Goal: Transaction & Acquisition: Purchase product/service

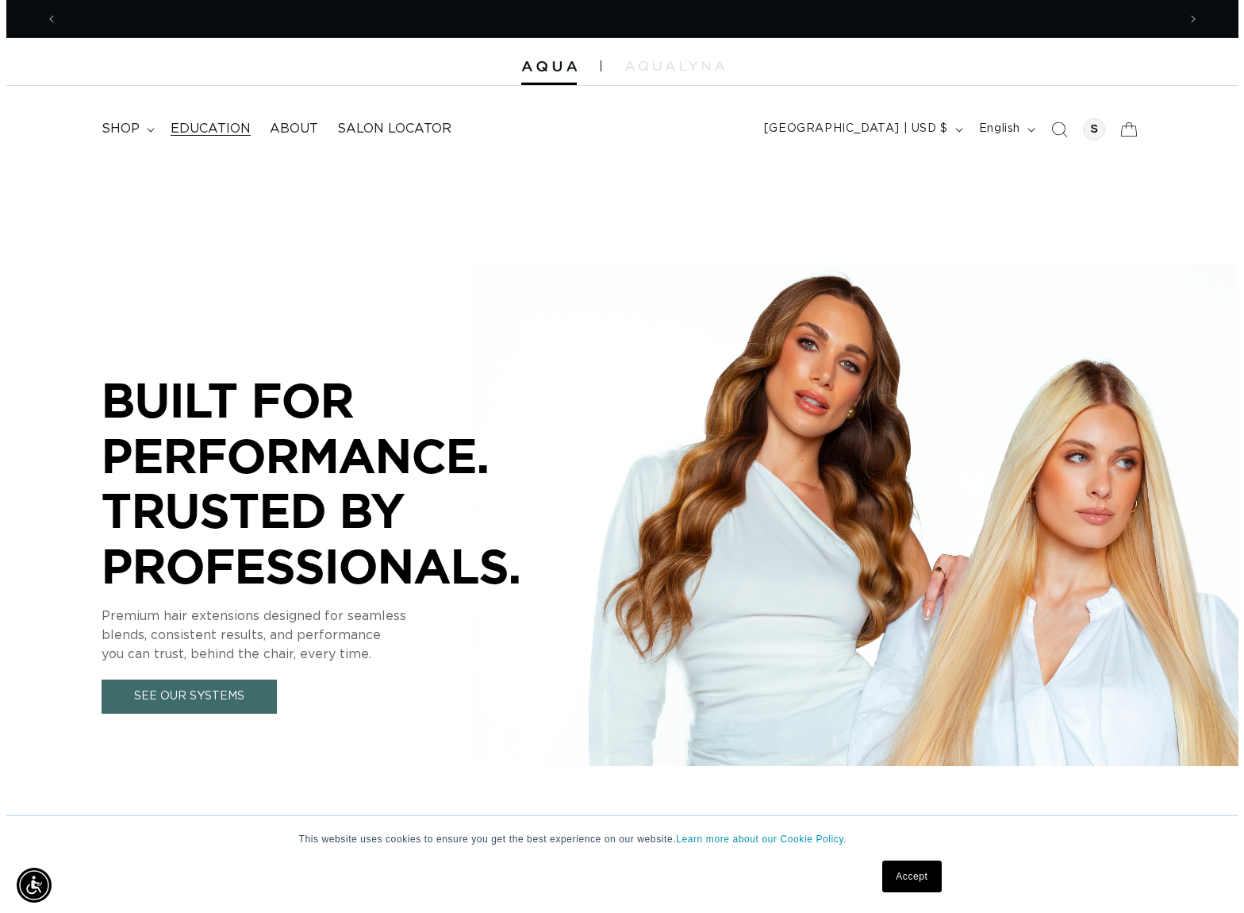
scroll to position [0, 1120]
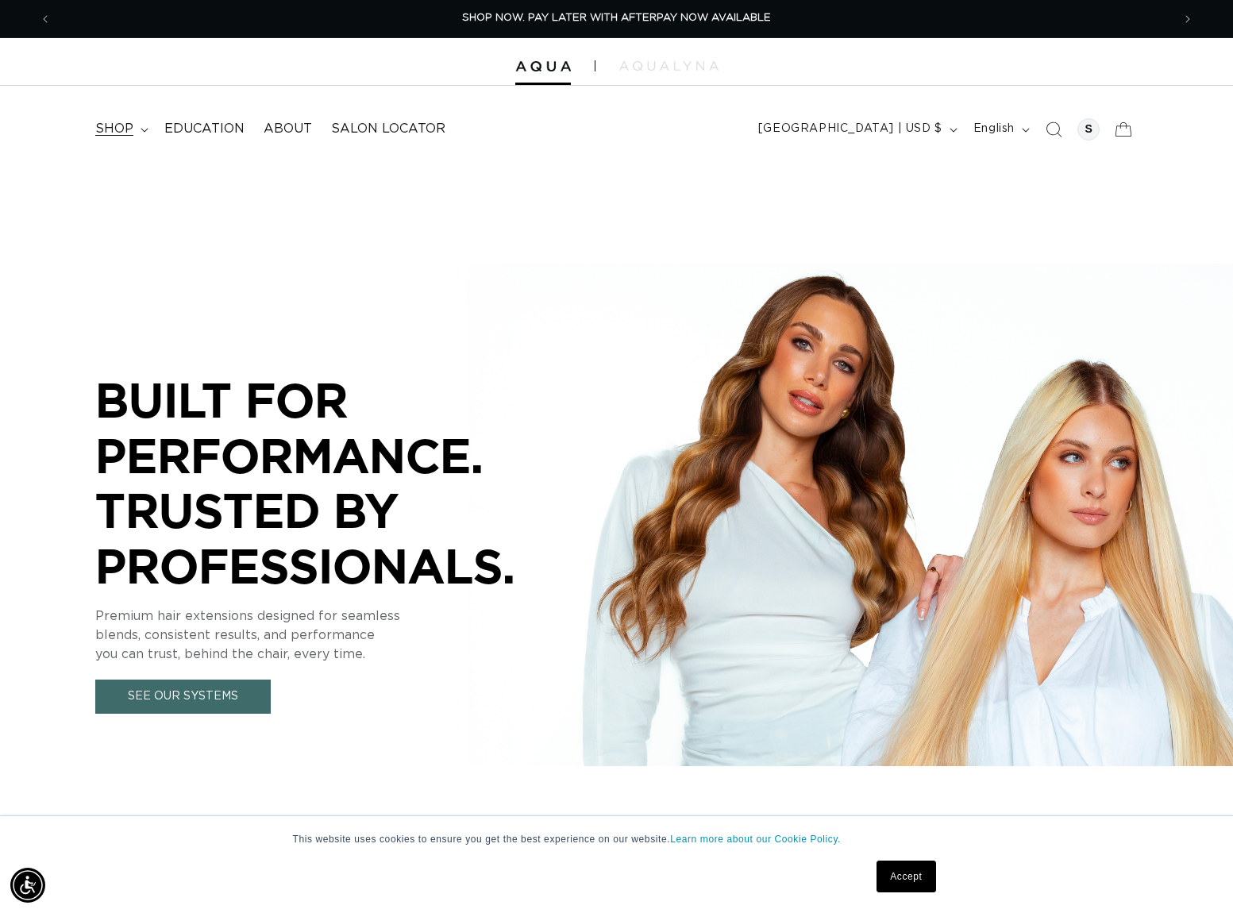
click at [140, 125] on summary "shop" at bounding box center [120, 129] width 69 height 36
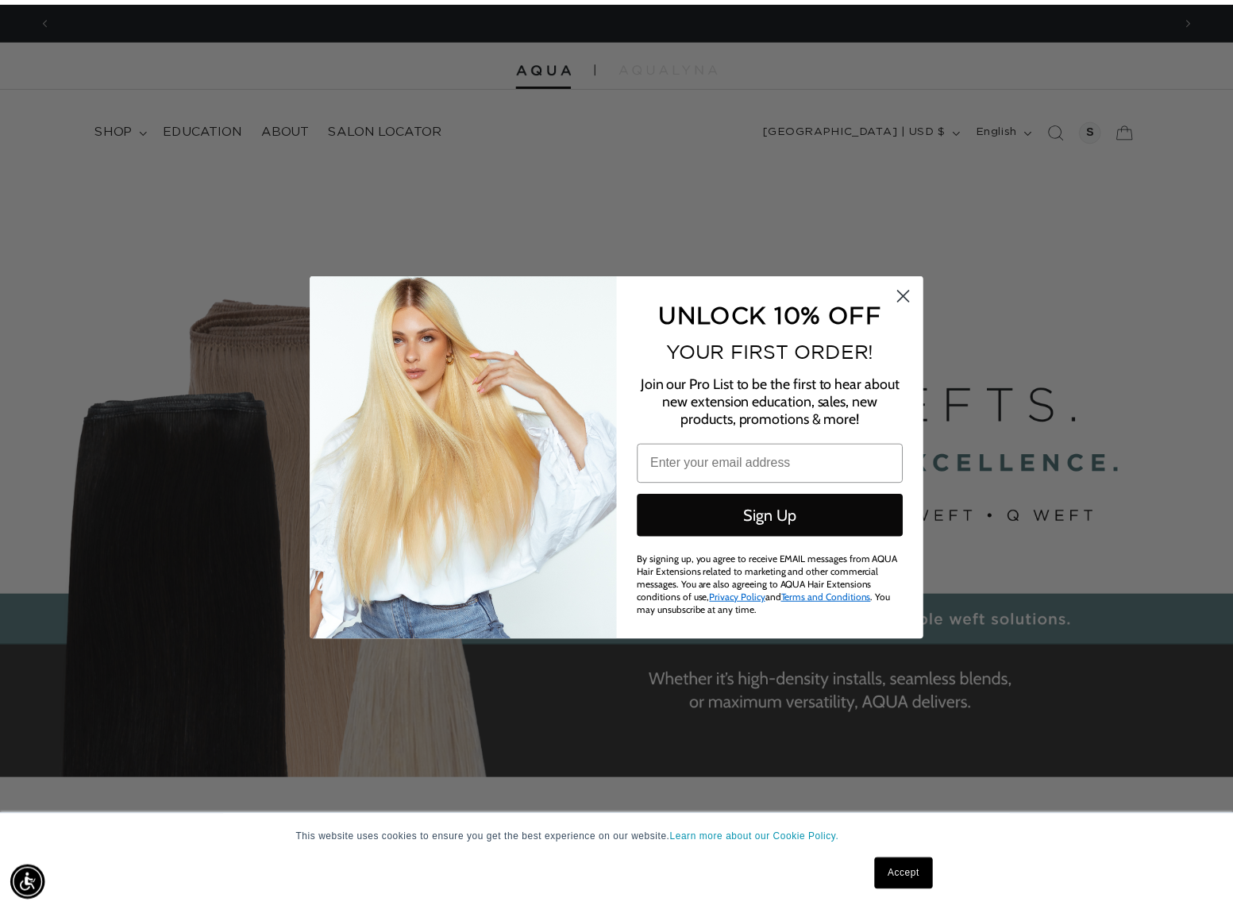
scroll to position [0, 2263]
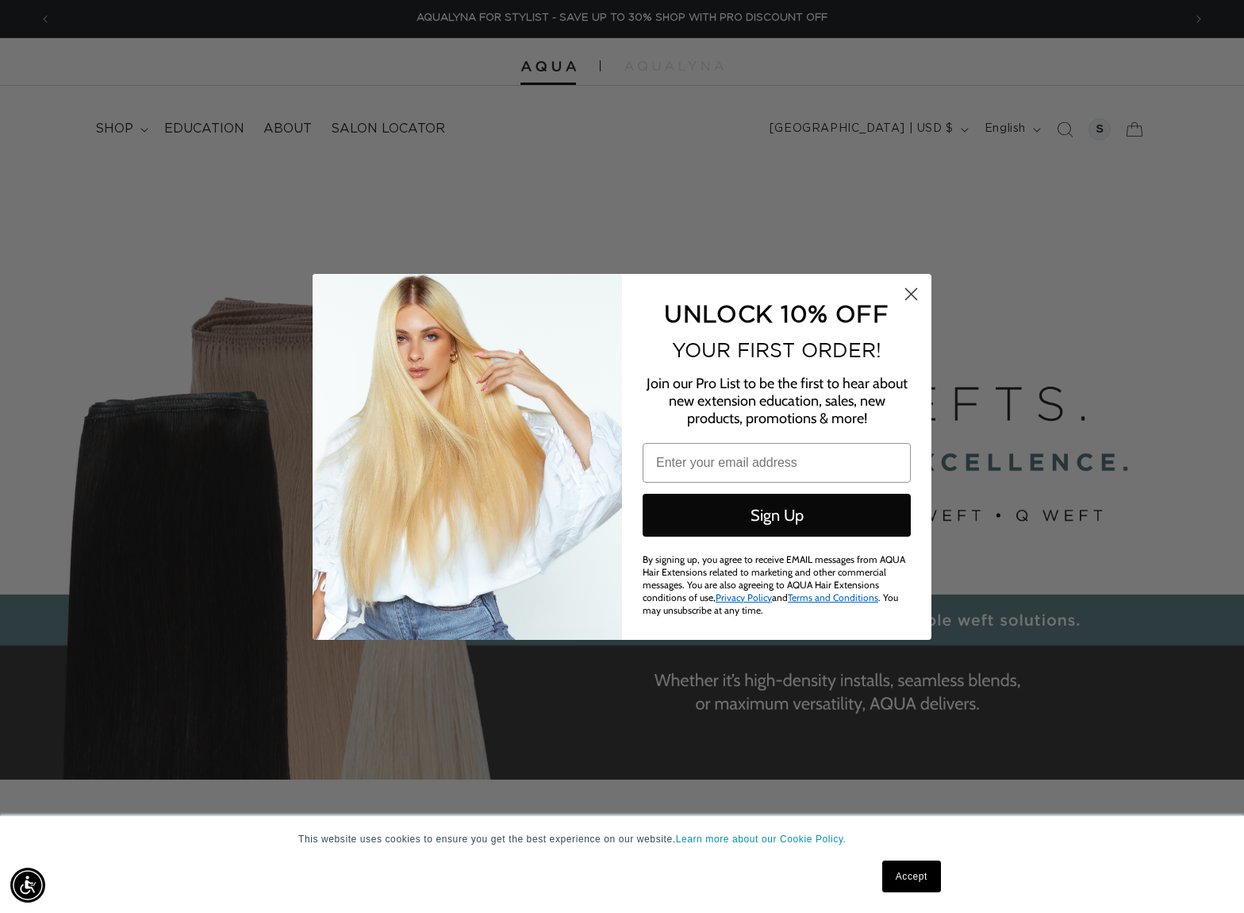
click at [906, 300] on circle "Close dialog" at bounding box center [911, 293] width 26 height 26
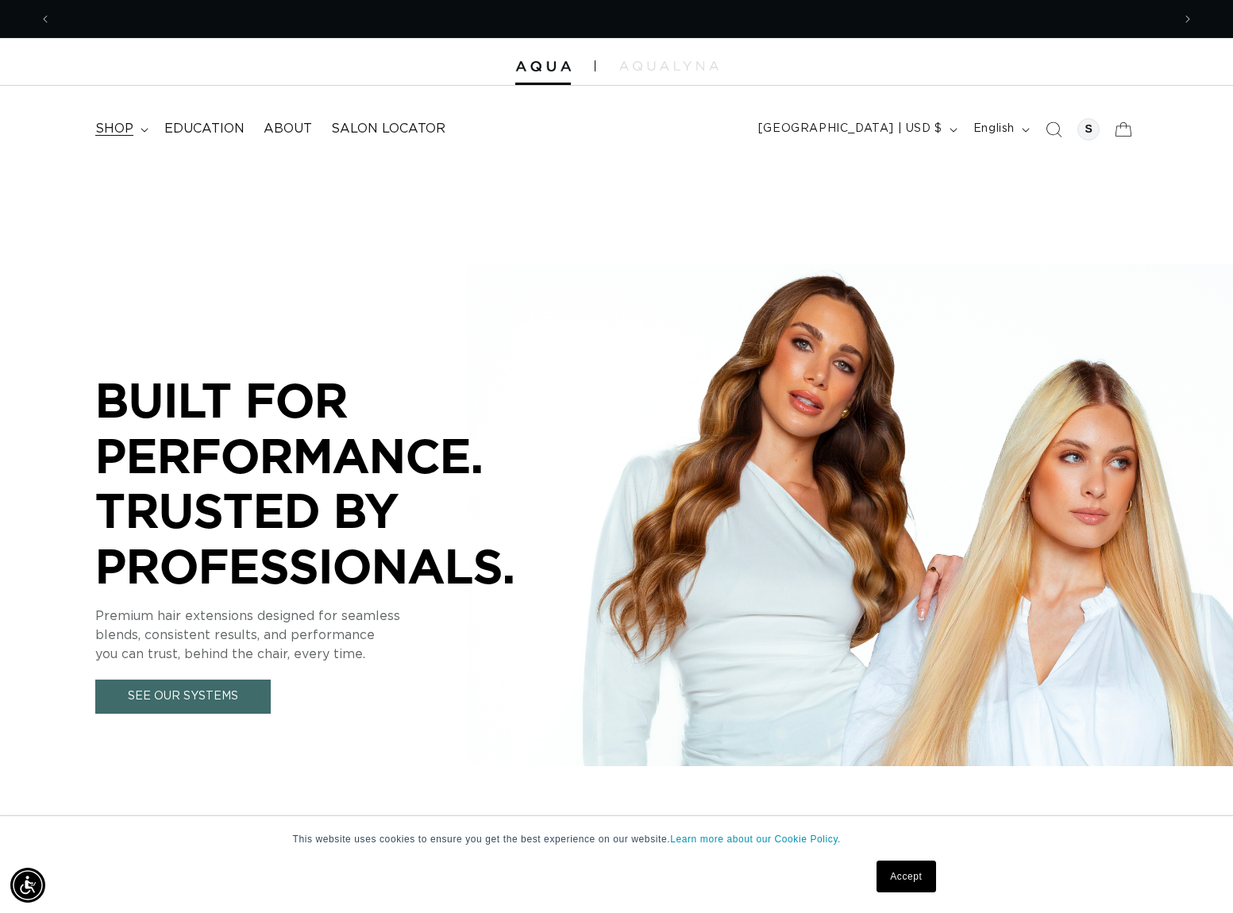
scroll to position [0, 1120]
click at [119, 131] on span "shop" at bounding box center [114, 129] width 38 height 17
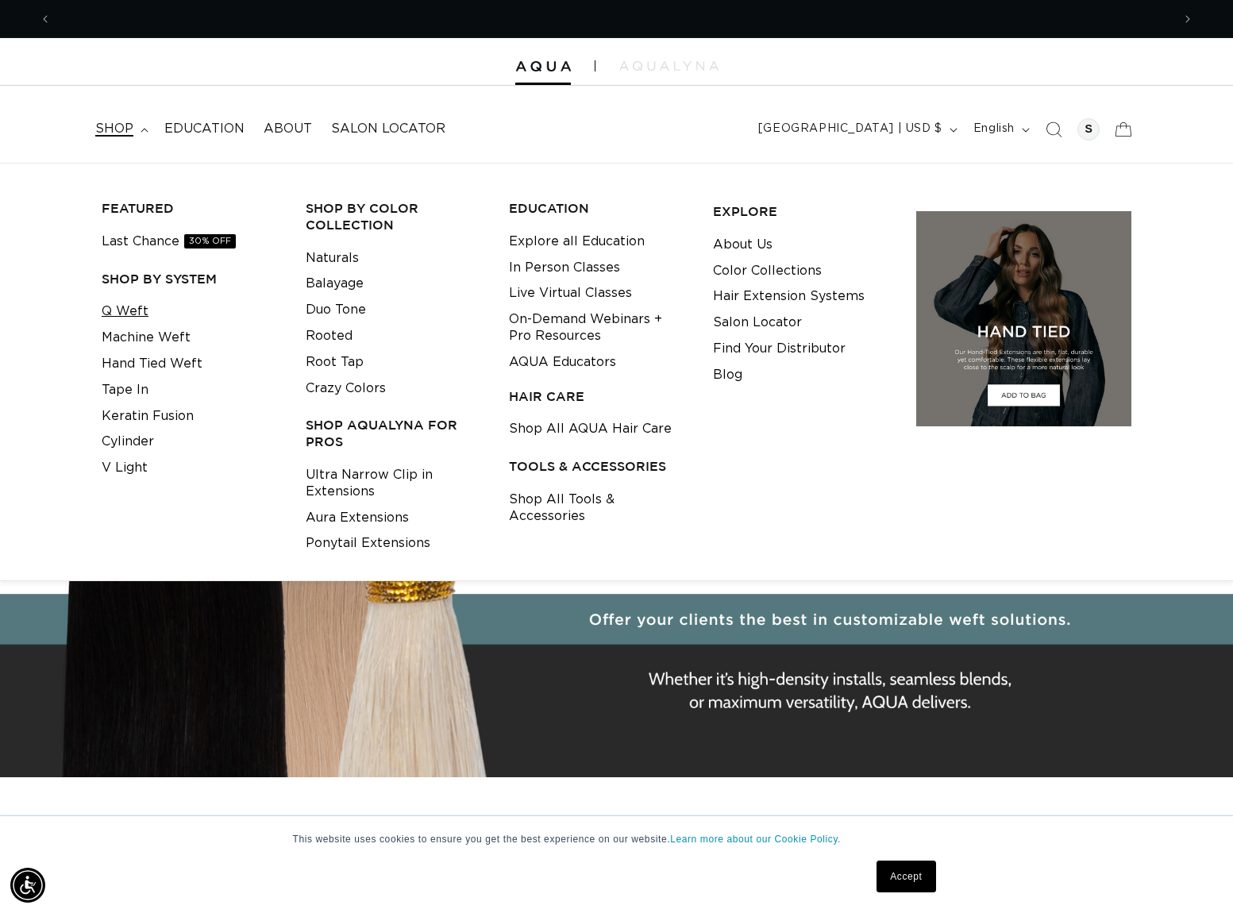
scroll to position [0, 2240]
click at [137, 313] on link "Q Weft" at bounding box center [125, 311] width 47 height 26
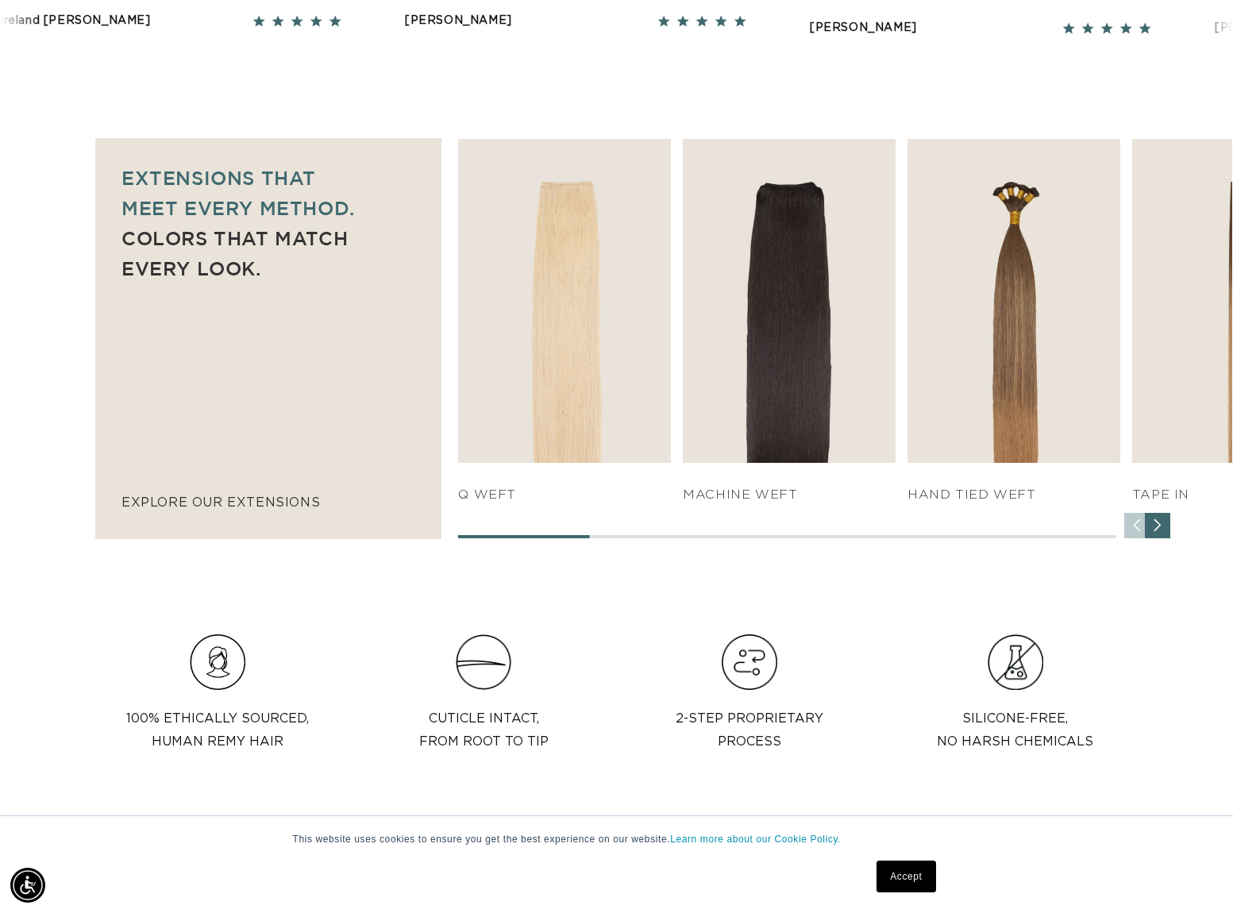
click at [771, 503] on div "SHOP NOW q weft SHOP NOW Machine Weft SHOP NOW" at bounding box center [845, 338] width 774 height 399
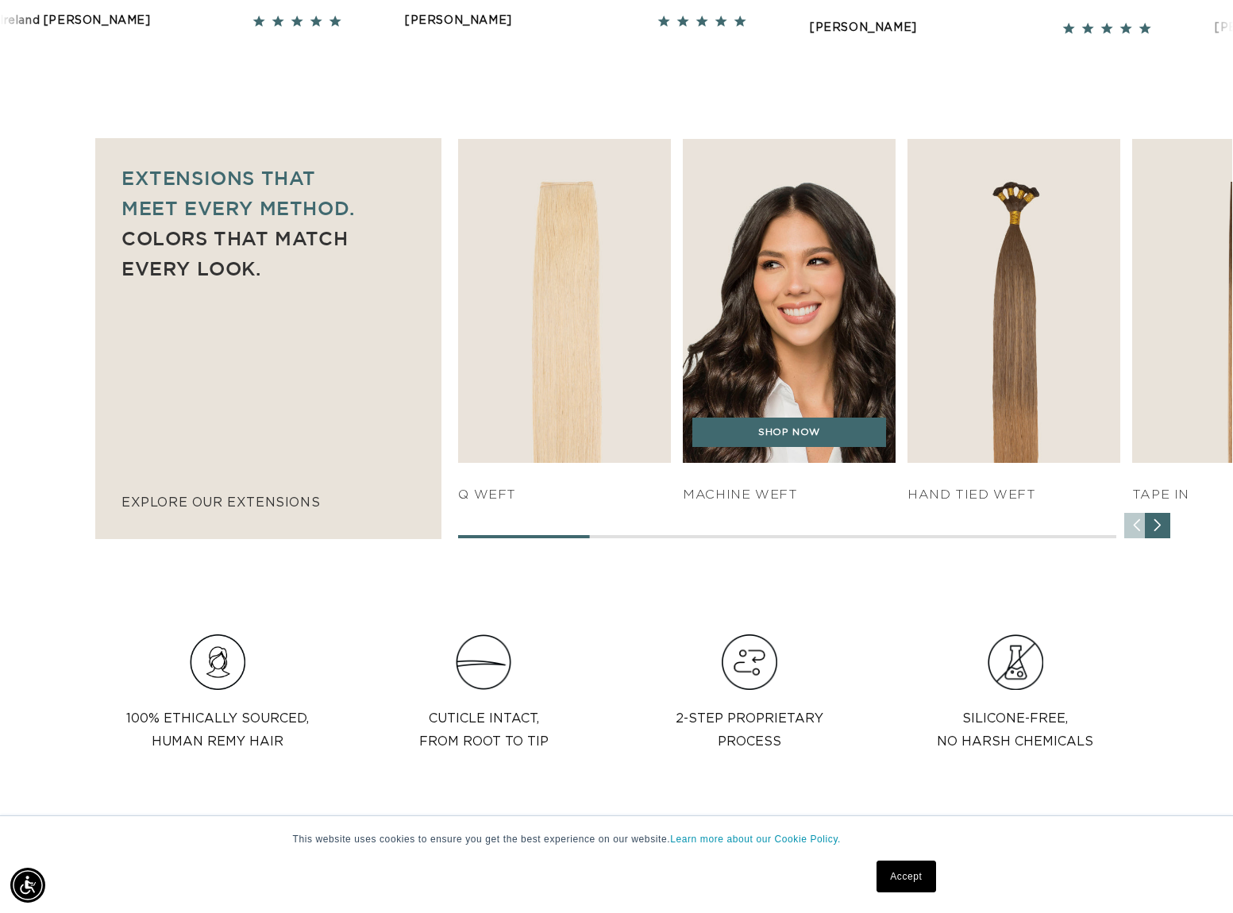
click at [771, 471] on div "Machine Weft" at bounding box center [789, 483] width 213 height 40
click at [790, 413] on img "2 / 7" at bounding box center [789, 301] width 223 height 340
click at [790, 440] on link "SHOP NOW" at bounding box center [789, 432] width 194 height 30
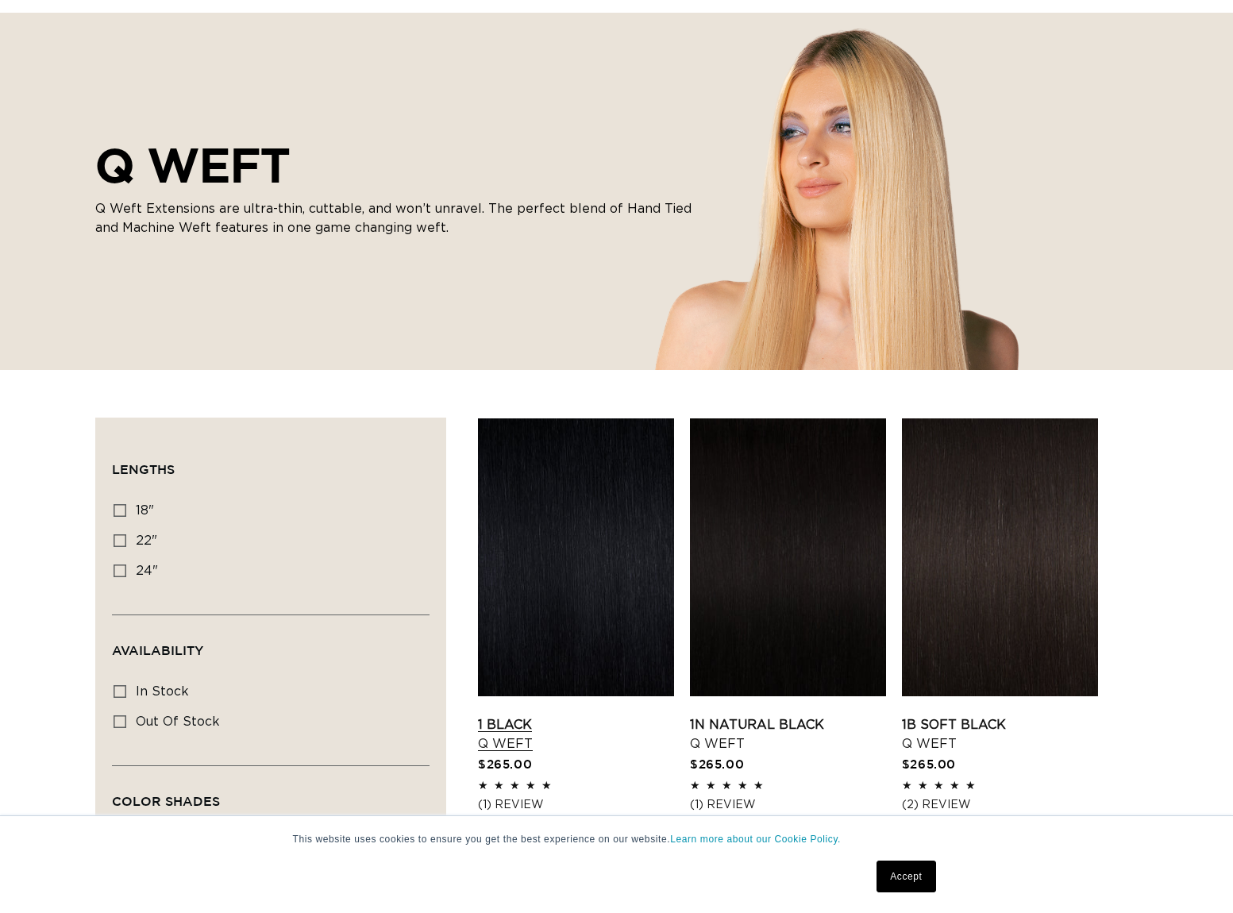
scroll to position [446, 0]
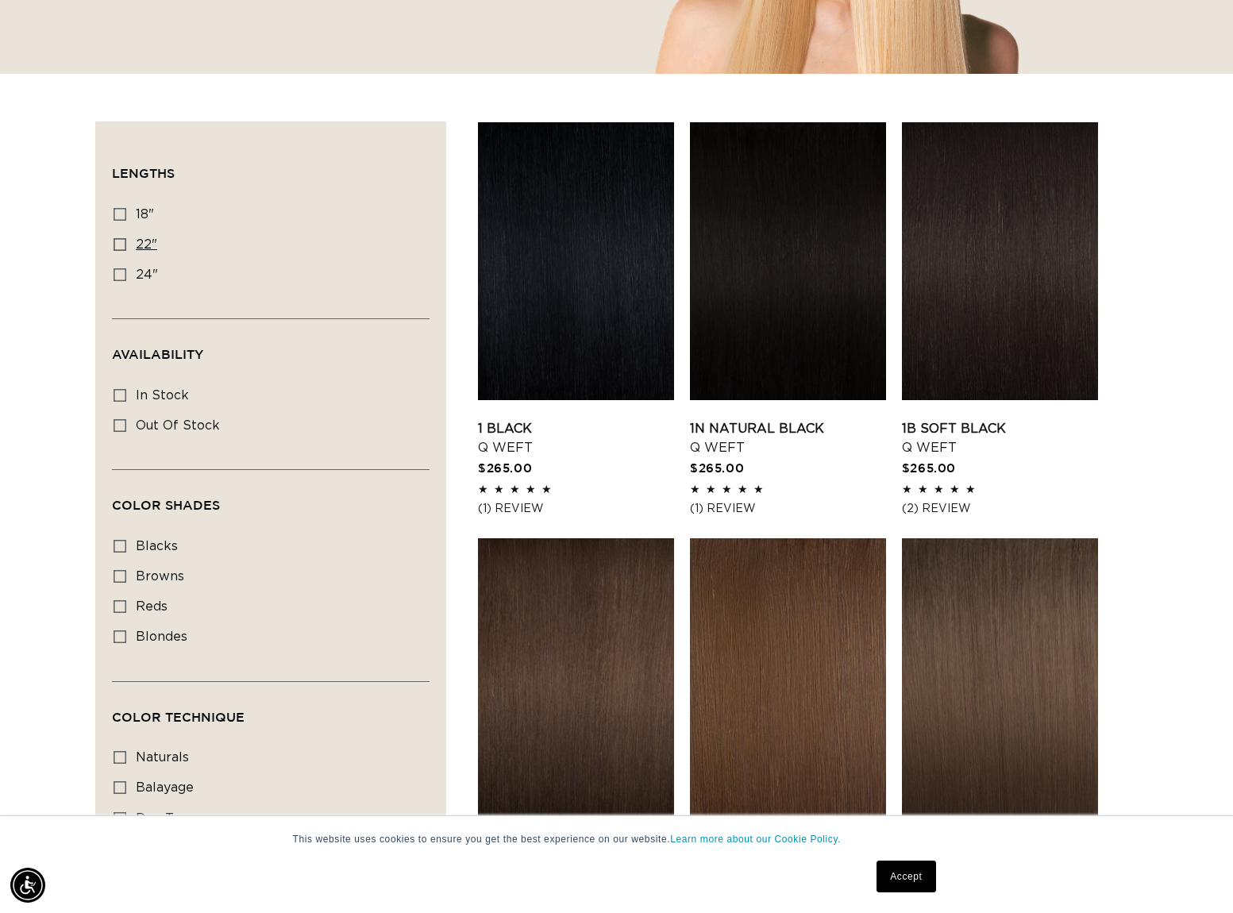
click at [119, 244] on icon at bounding box center [119, 244] width 13 height 13
click at [119, 244] on input "22" 22" (5 products)" at bounding box center [119, 244] width 13 height 13
checkbox input "true"
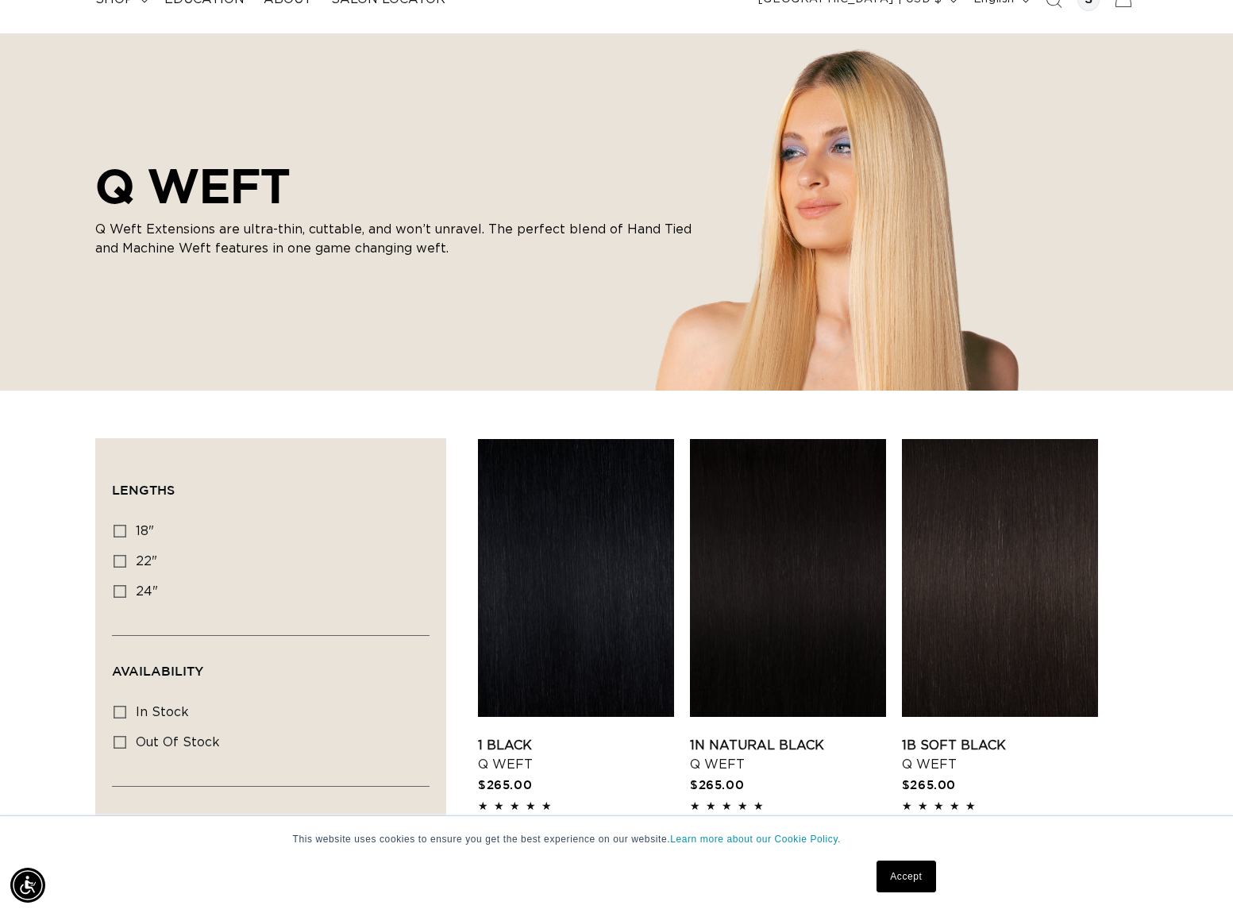
scroll to position [106, 0]
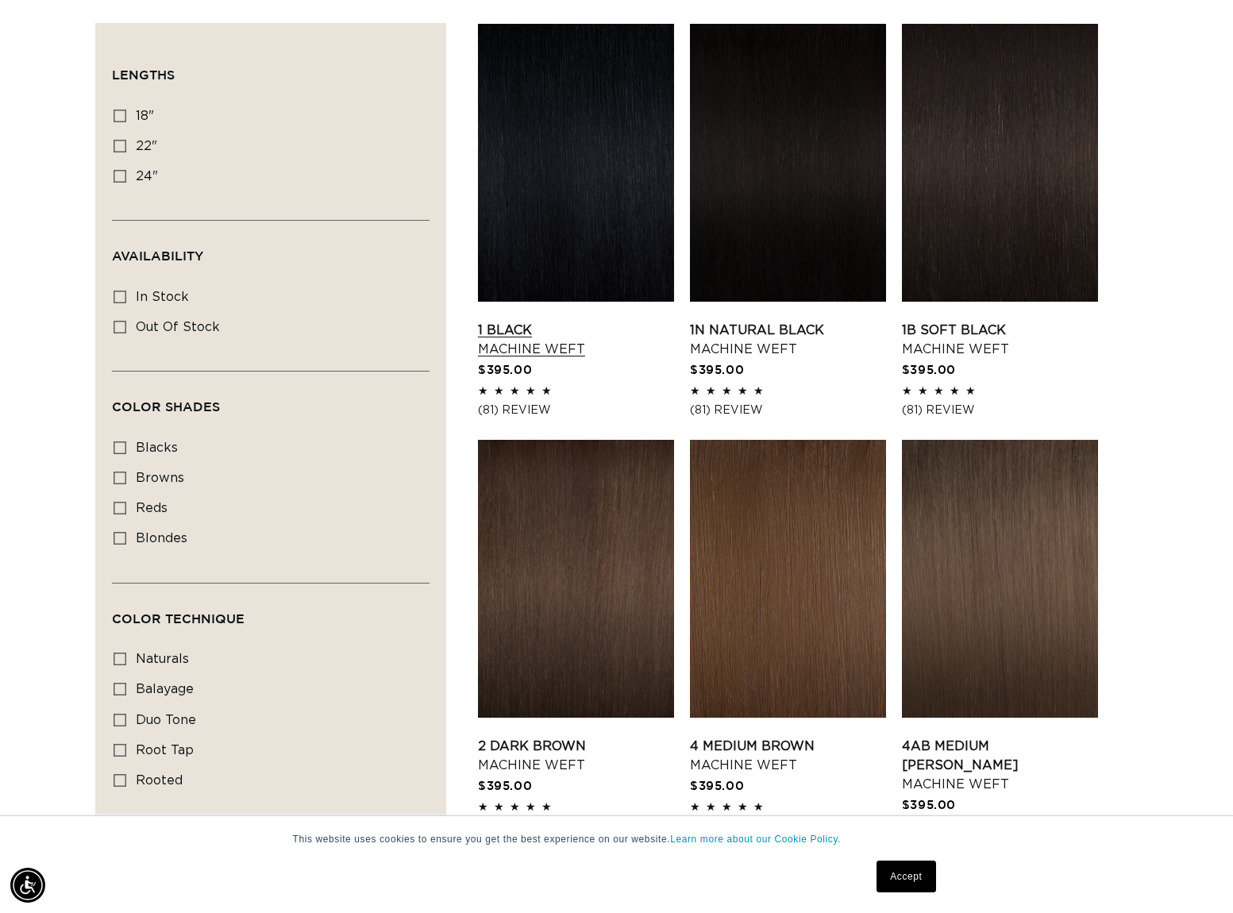
scroll to position [760, 0]
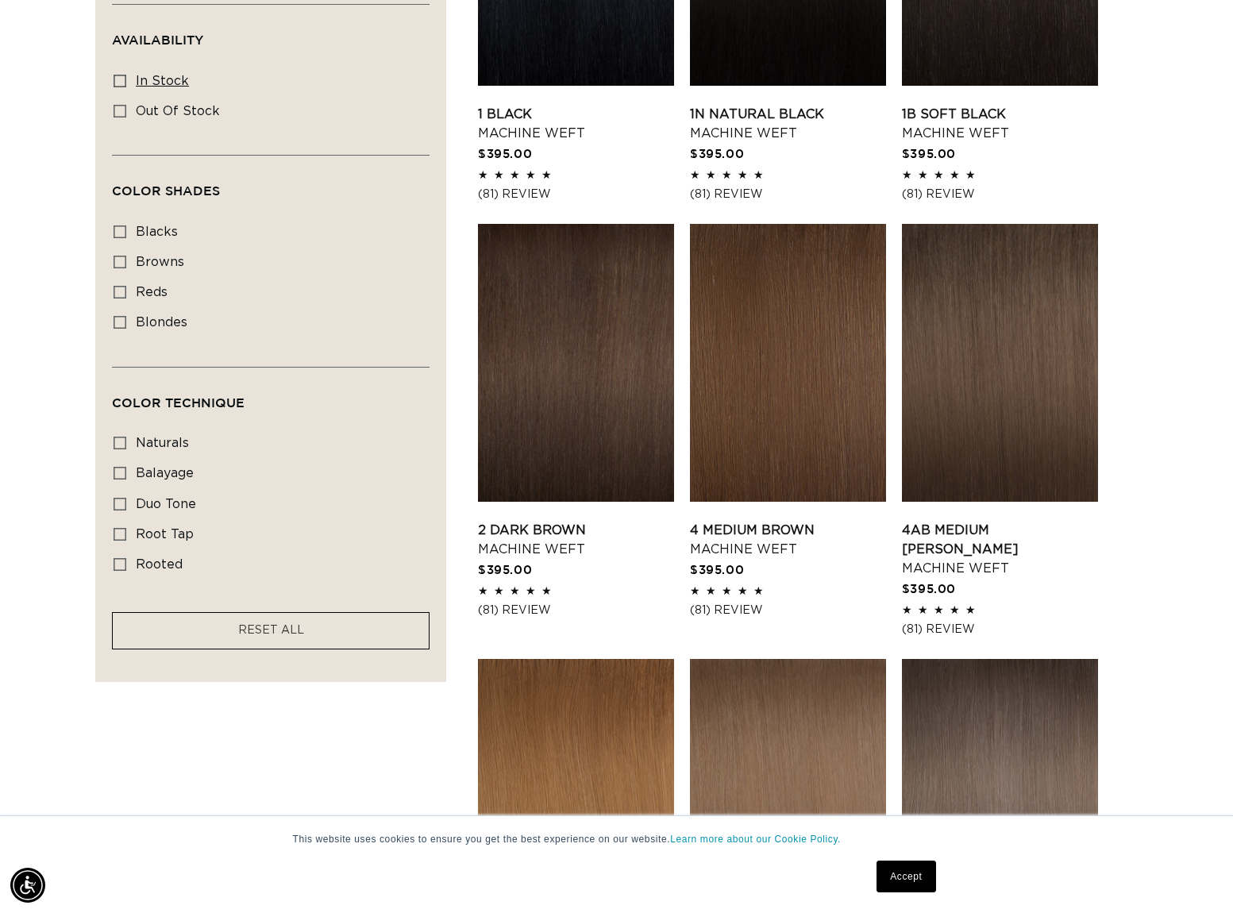
click at [114, 82] on rect at bounding box center [119, 80] width 11 height 11
click at [113, 82] on input "In stock In stock (40 products)" at bounding box center [119, 81] width 13 height 13
checkbox input "true"
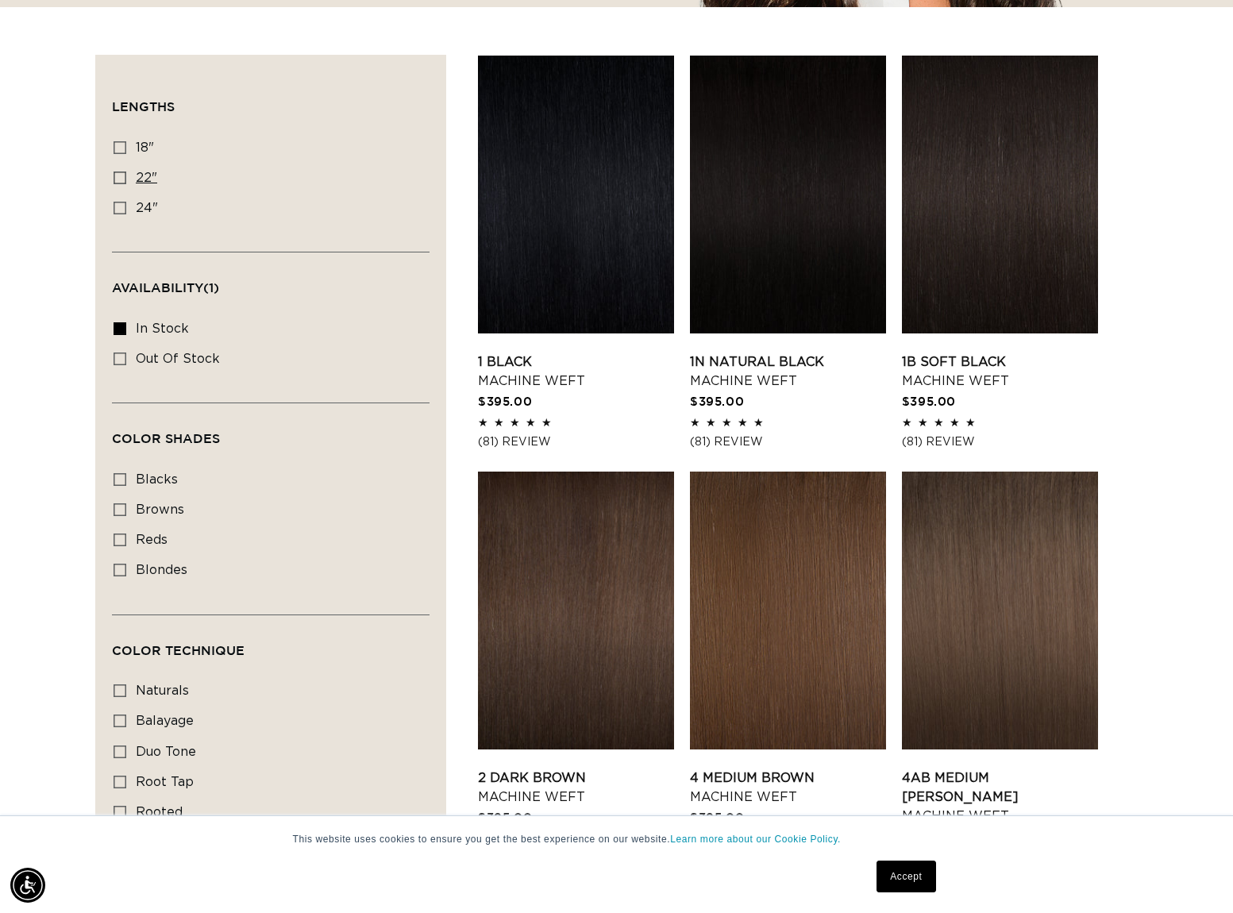
scroll to position [0, 2240]
click at [121, 181] on icon at bounding box center [119, 177] width 13 height 13
click at [121, 181] on input "22" 22" (28 products)" at bounding box center [119, 177] width 13 height 13
checkbox input "true"
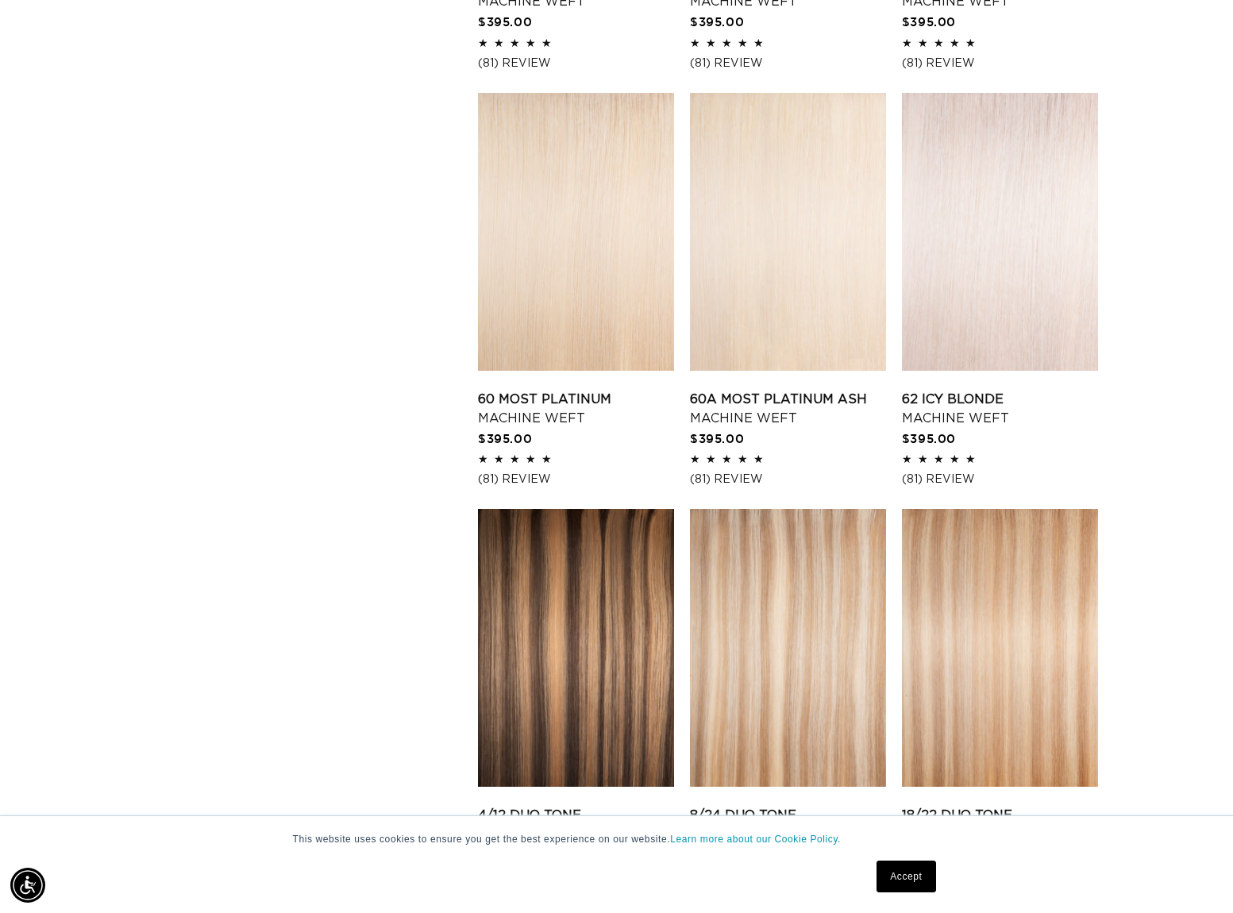
scroll to position [1723, 0]
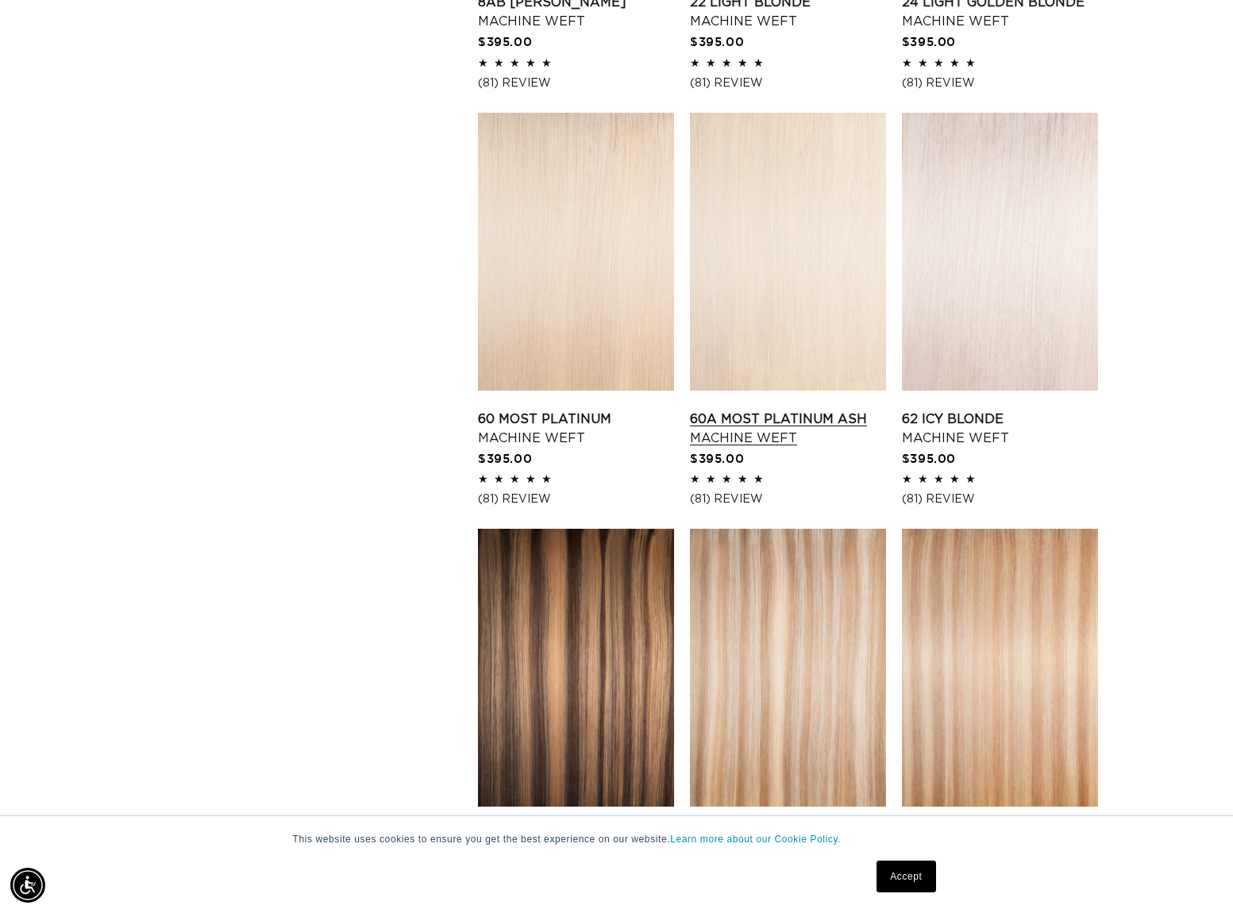
click at [815, 410] on link "60A Most Platinum Ash Machine Weft" at bounding box center [788, 429] width 196 height 38
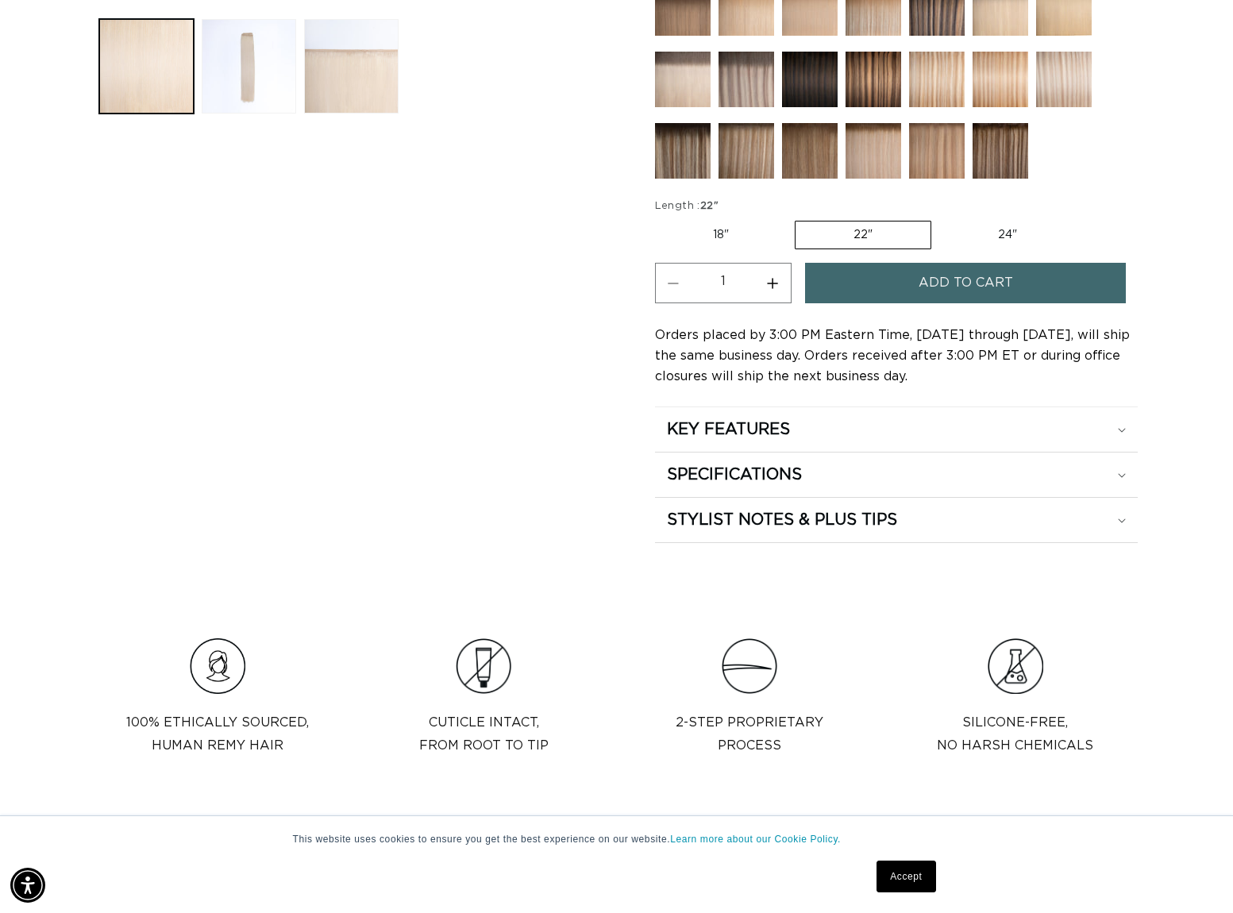
click at [774, 296] on button "Increase quantity for 60A Most Platinum Ash - Machine Weft" at bounding box center [773, 283] width 36 height 40
type input "2"
click at [931, 277] on span "Add to cart" at bounding box center [965, 283] width 94 height 40
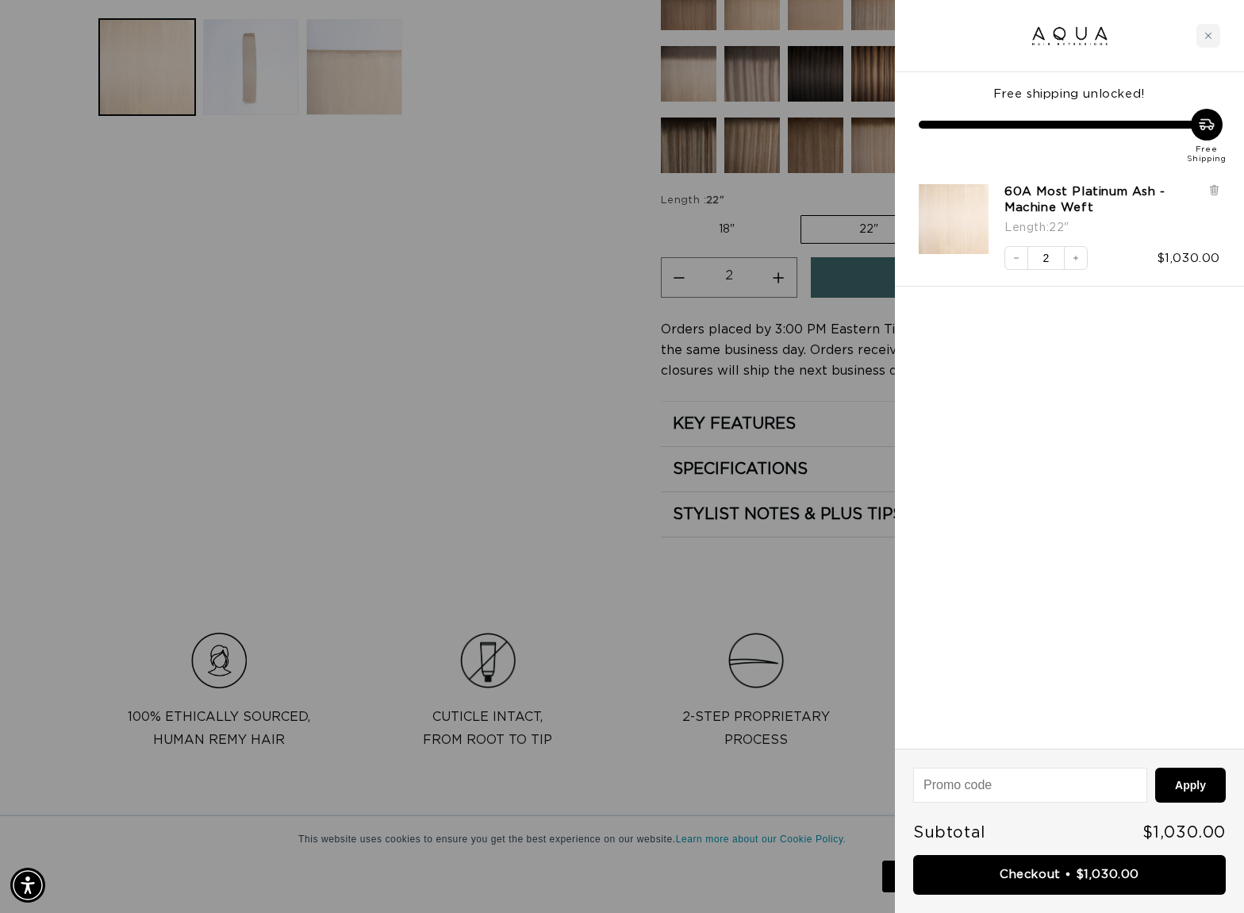
scroll to position [0, 1132]
click at [518, 254] on div at bounding box center [622, 456] width 1244 height 913
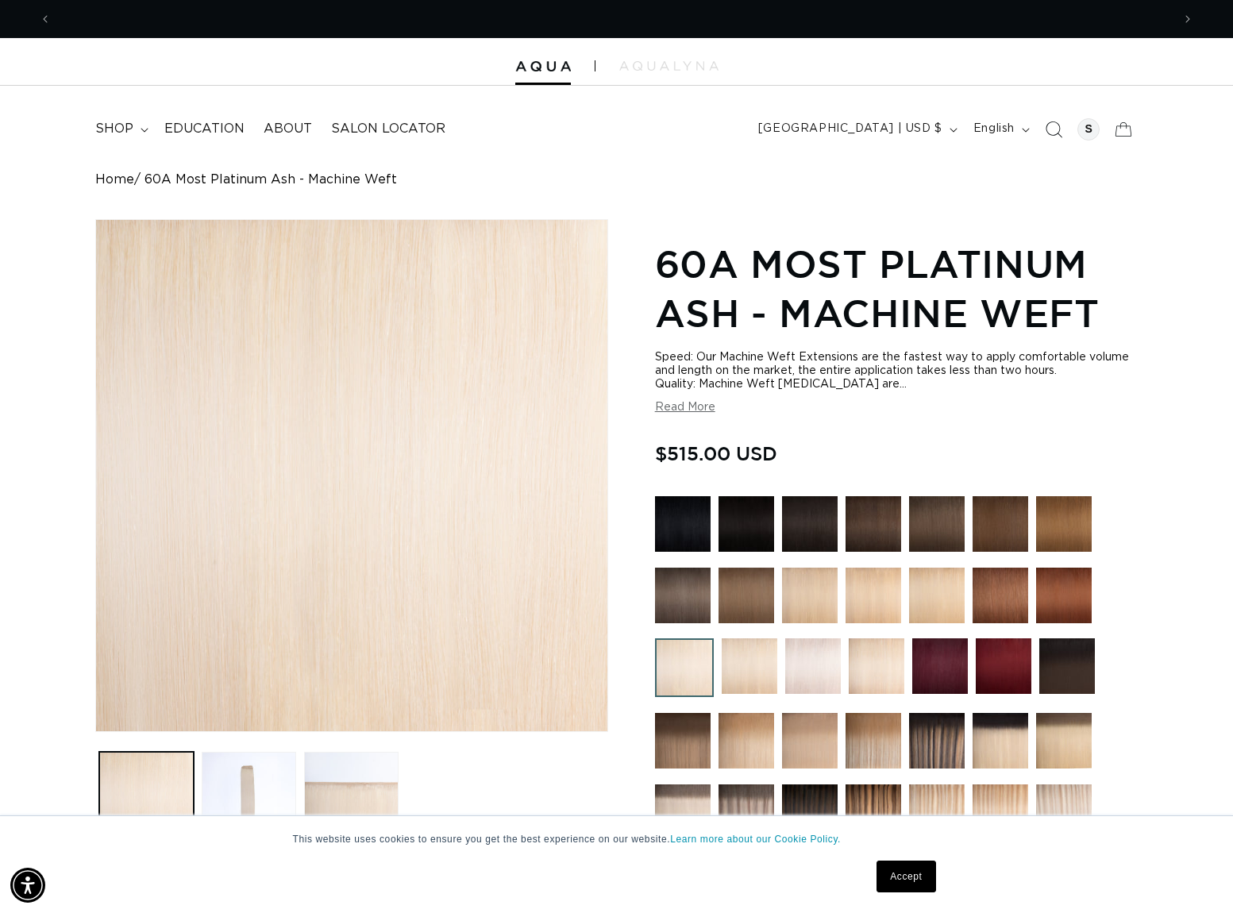
scroll to position [0, 2240]
click at [1086, 126] on div at bounding box center [1088, 129] width 22 height 22
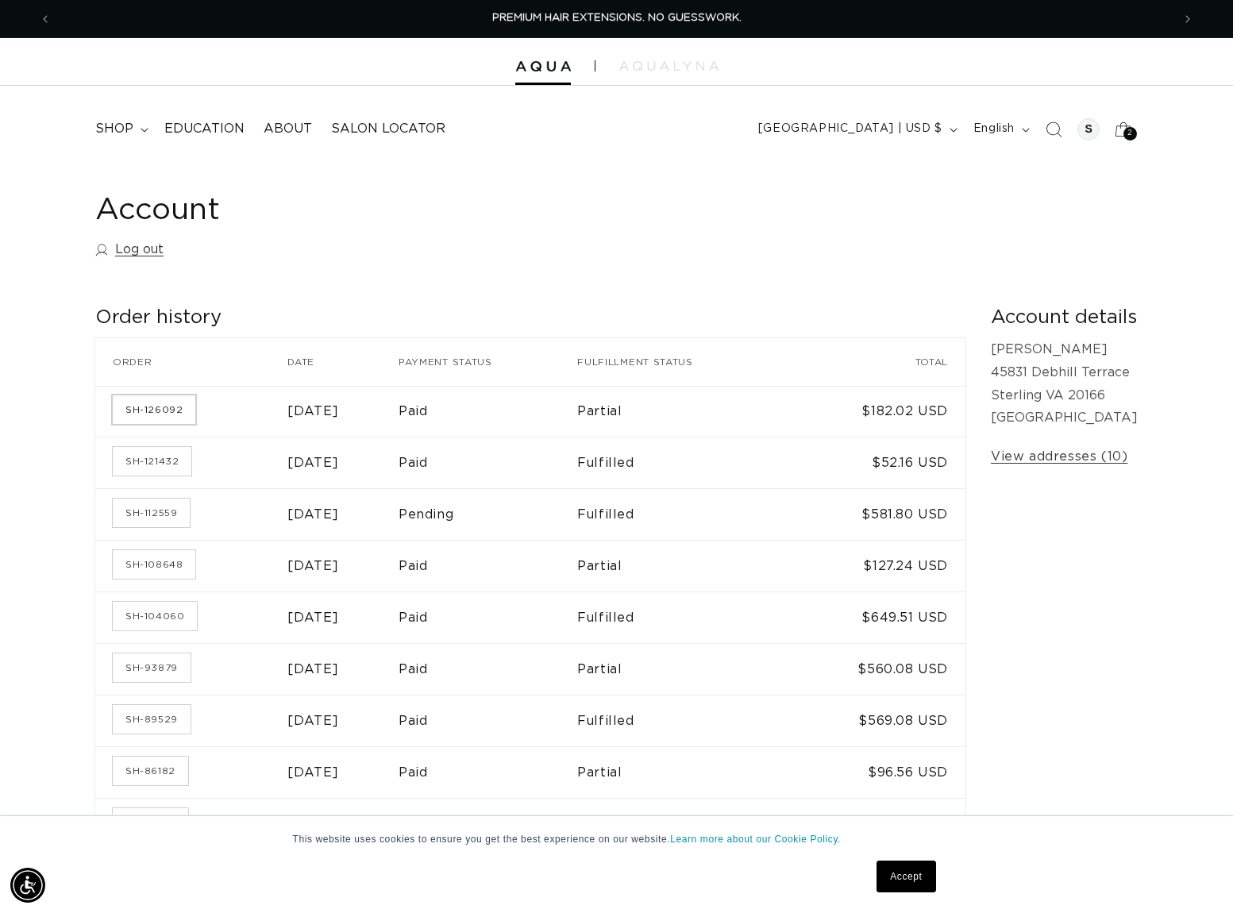
click at [177, 411] on link "SH-126092" at bounding box center [154, 409] width 83 height 29
click at [171, 514] on link "SH-112559" at bounding box center [151, 512] width 77 height 29
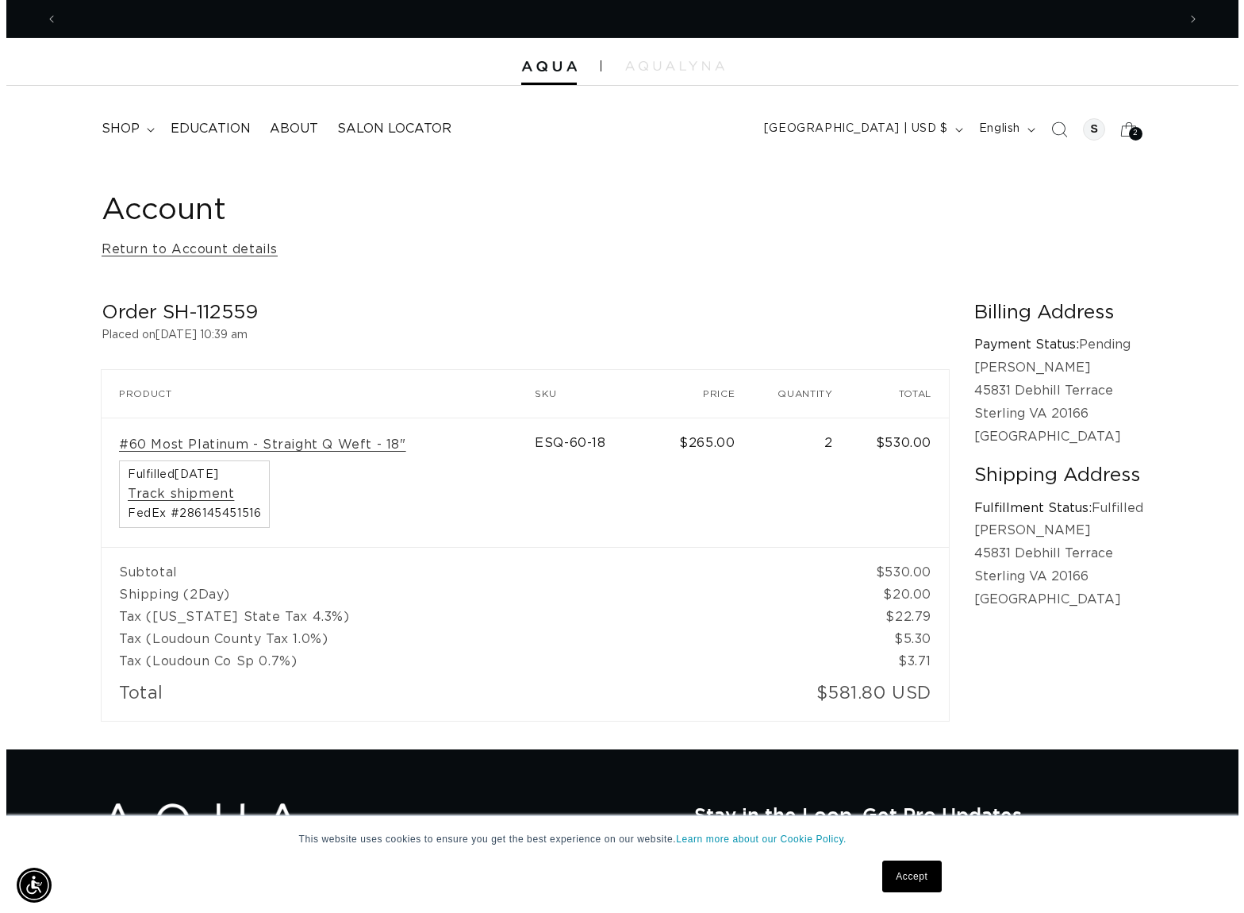
scroll to position [0, 1120]
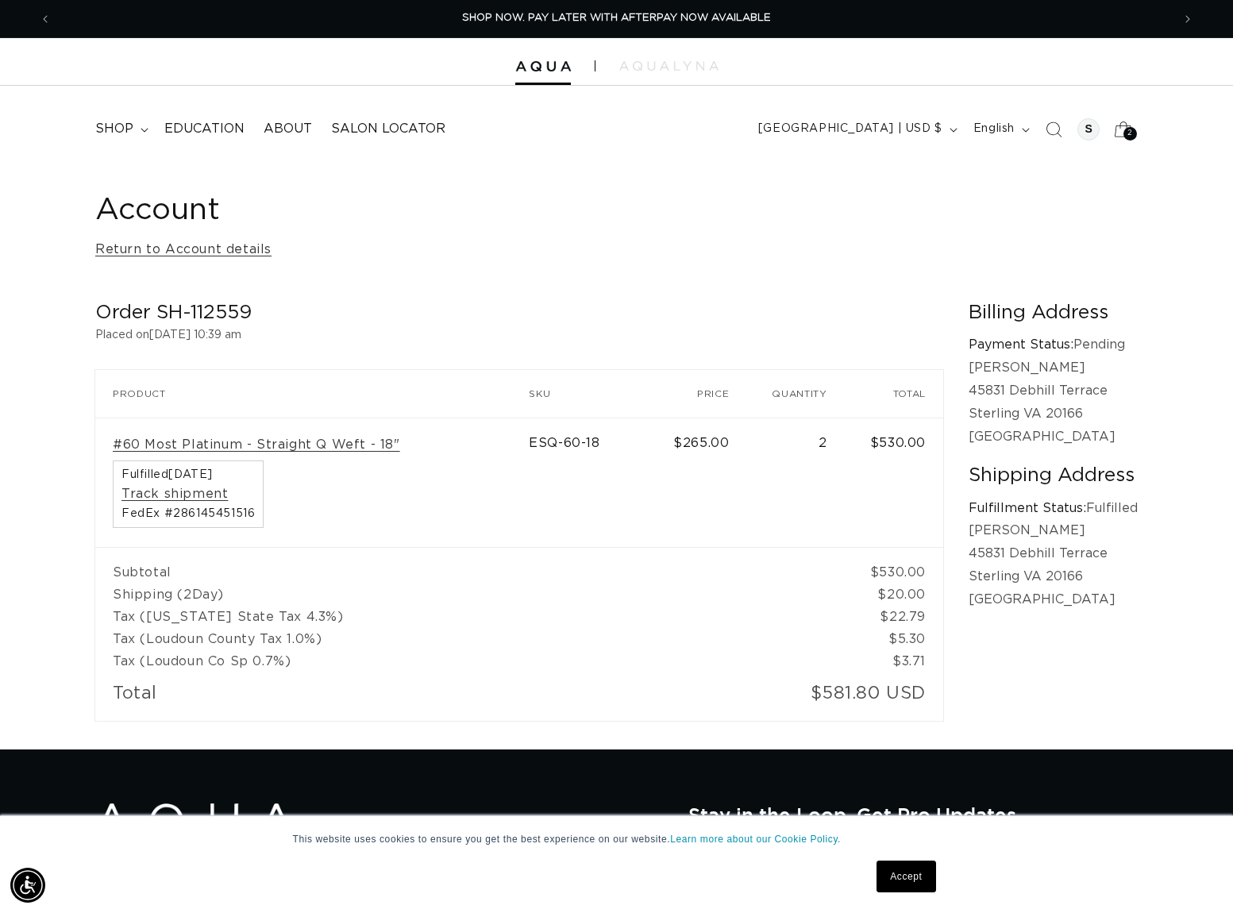
click at [1129, 137] on span "2" at bounding box center [1130, 133] width 6 height 13
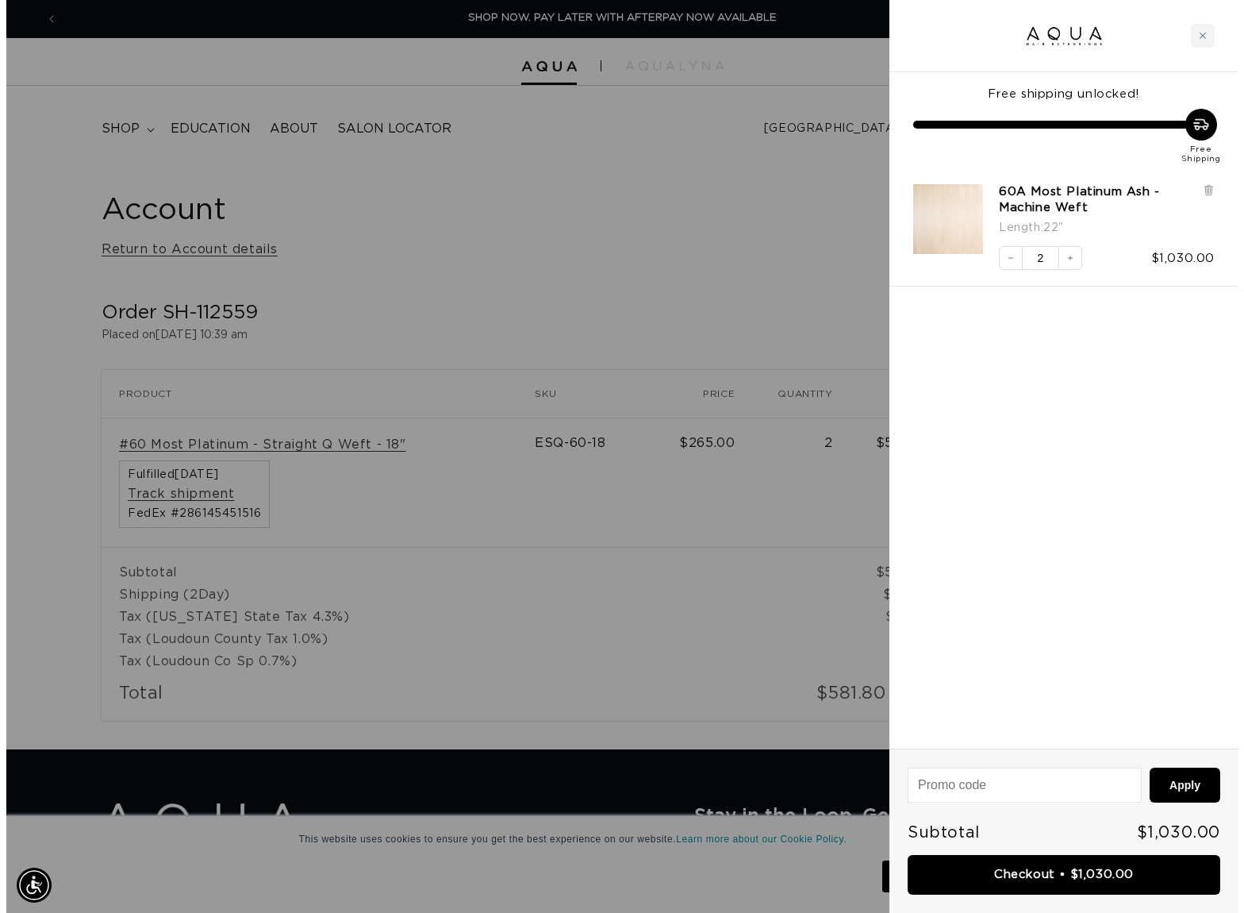
scroll to position [0, 1132]
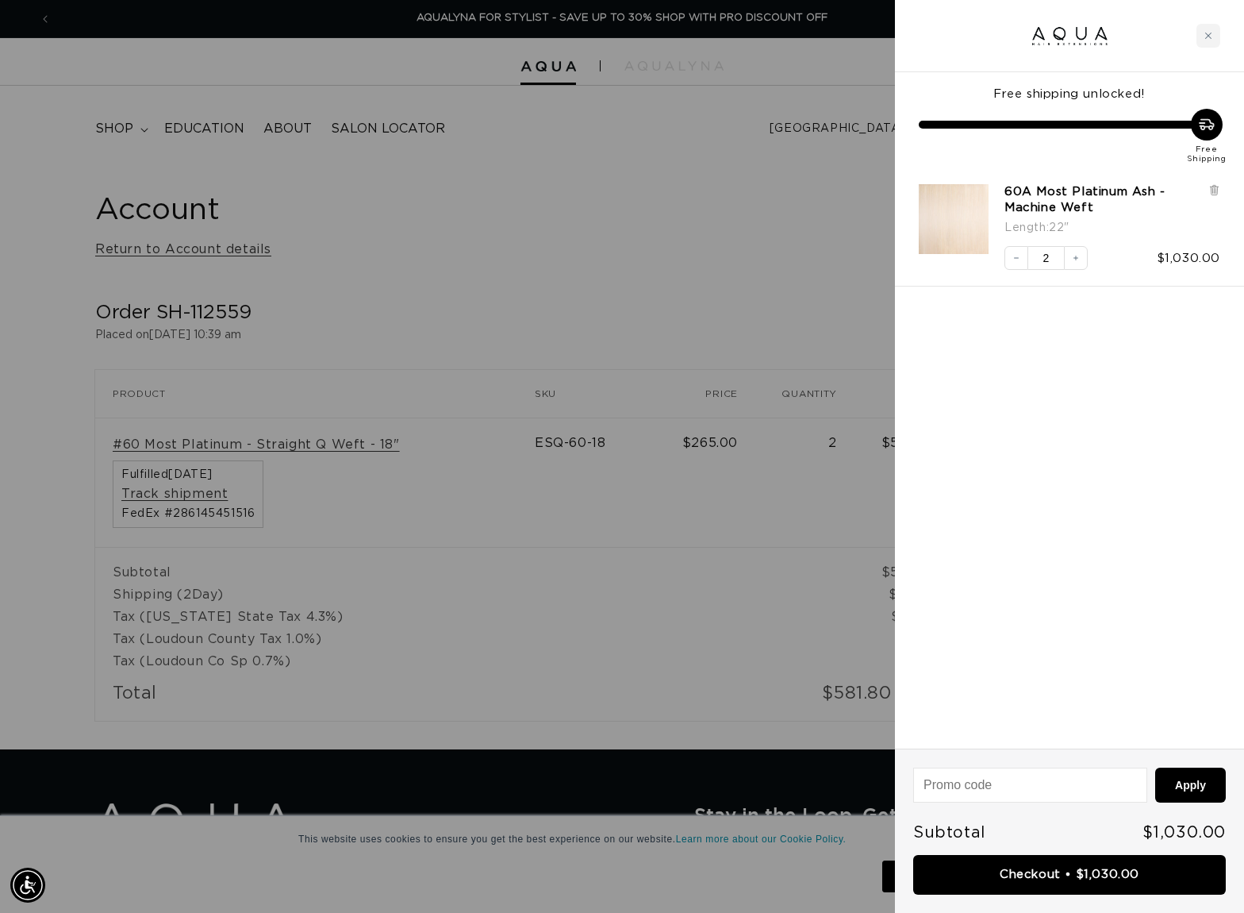
click at [671, 307] on div at bounding box center [622, 456] width 1244 height 913
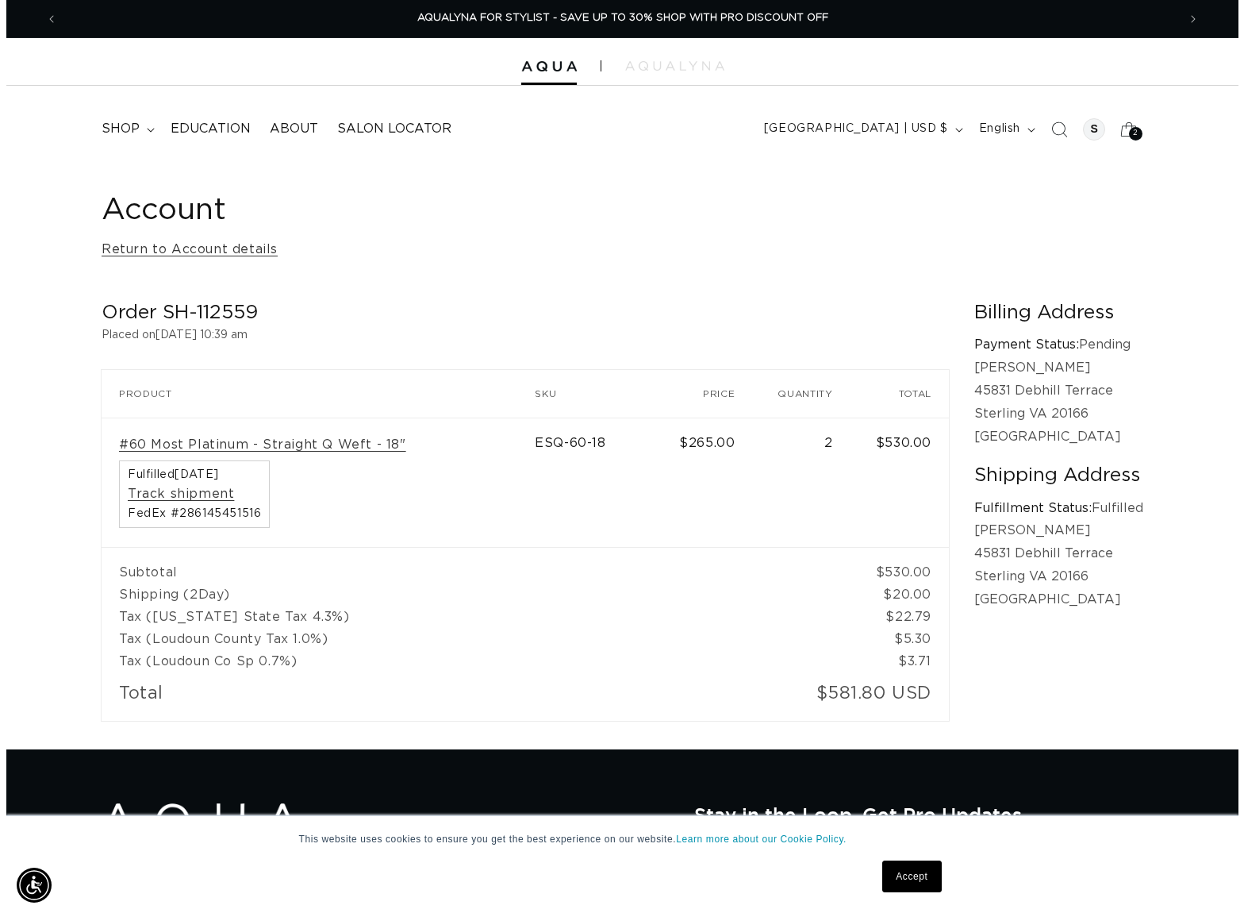
scroll to position [0, 2240]
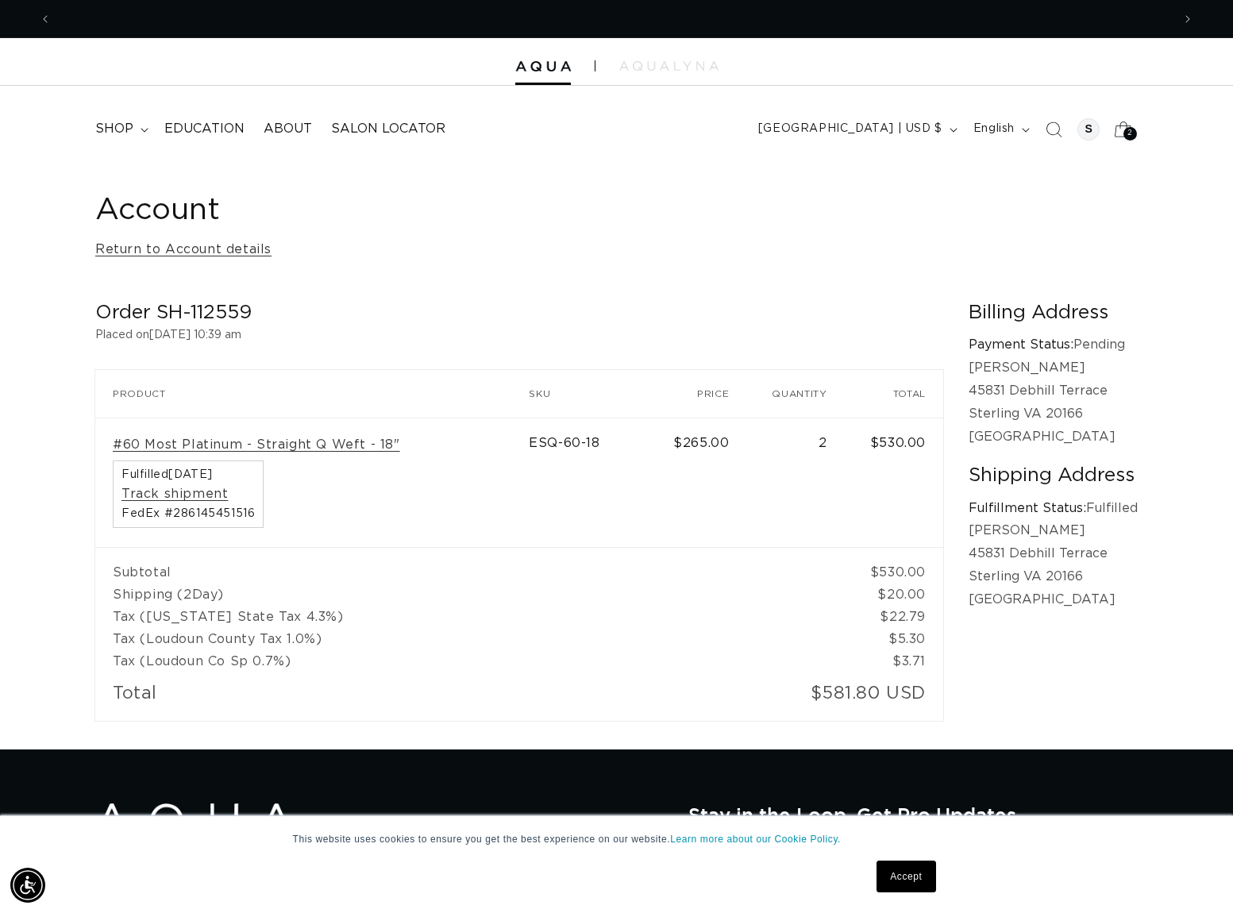
click at [1127, 120] on icon at bounding box center [1122, 128] width 37 height 37
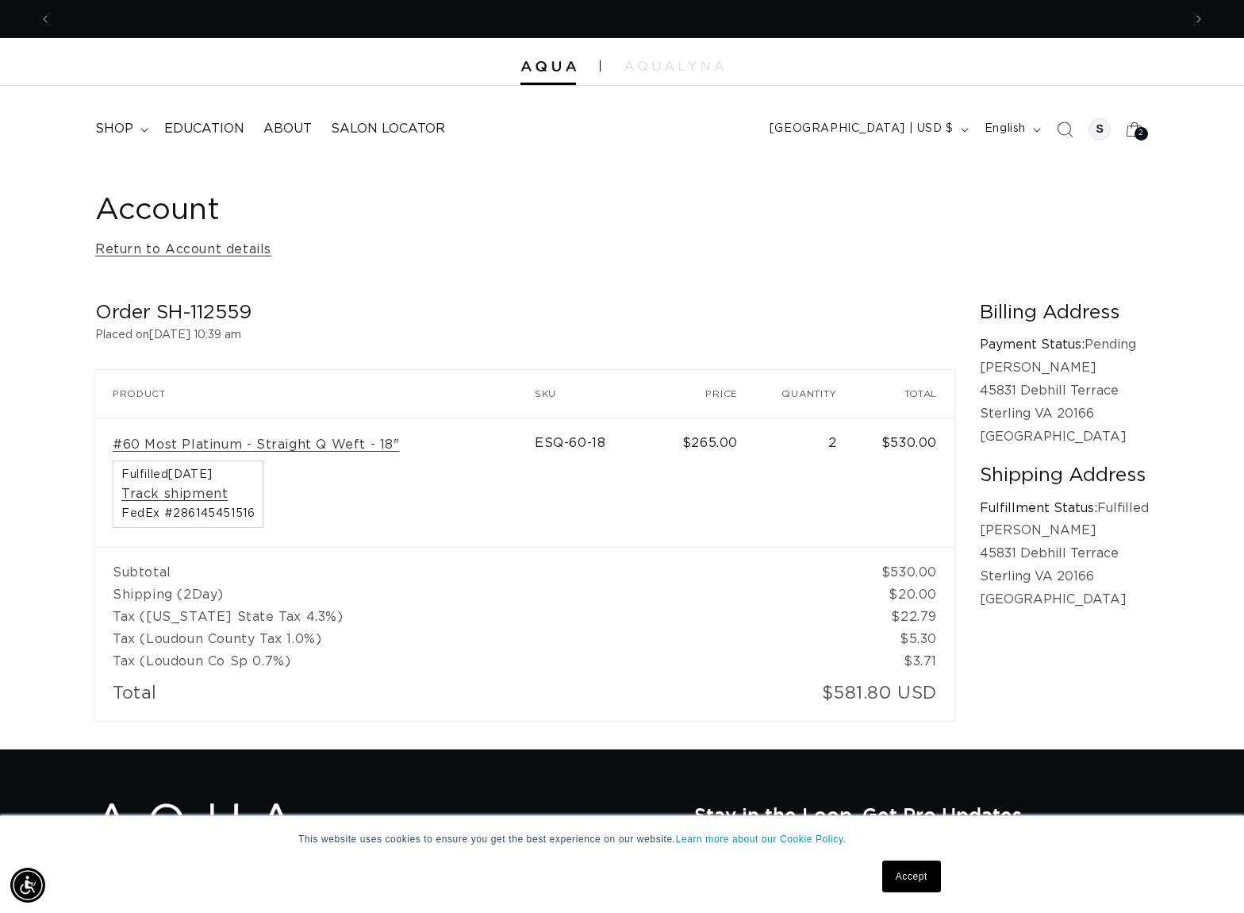
scroll to position [0, 0]
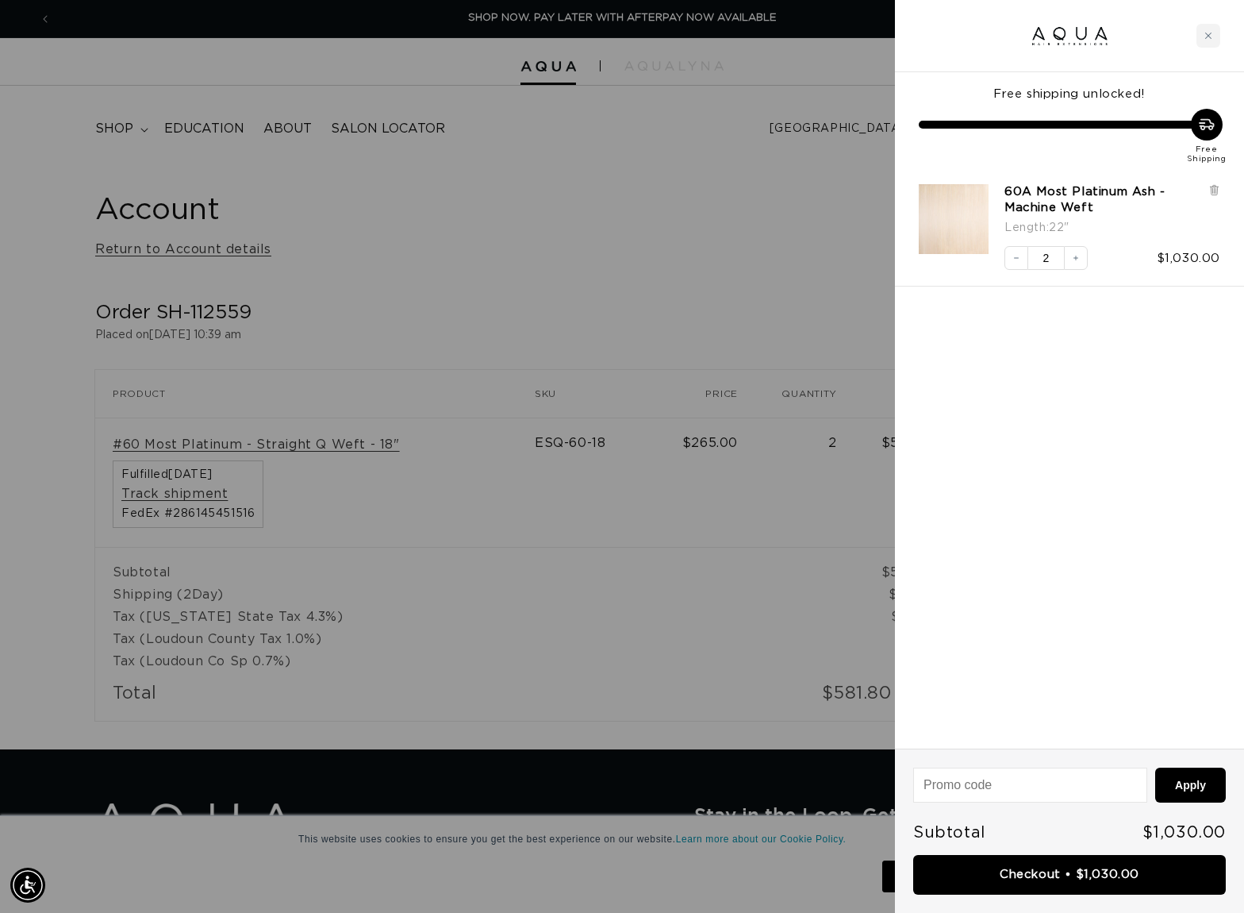
click at [774, 239] on div at bounding box center [622, 456] width 1244 height 913
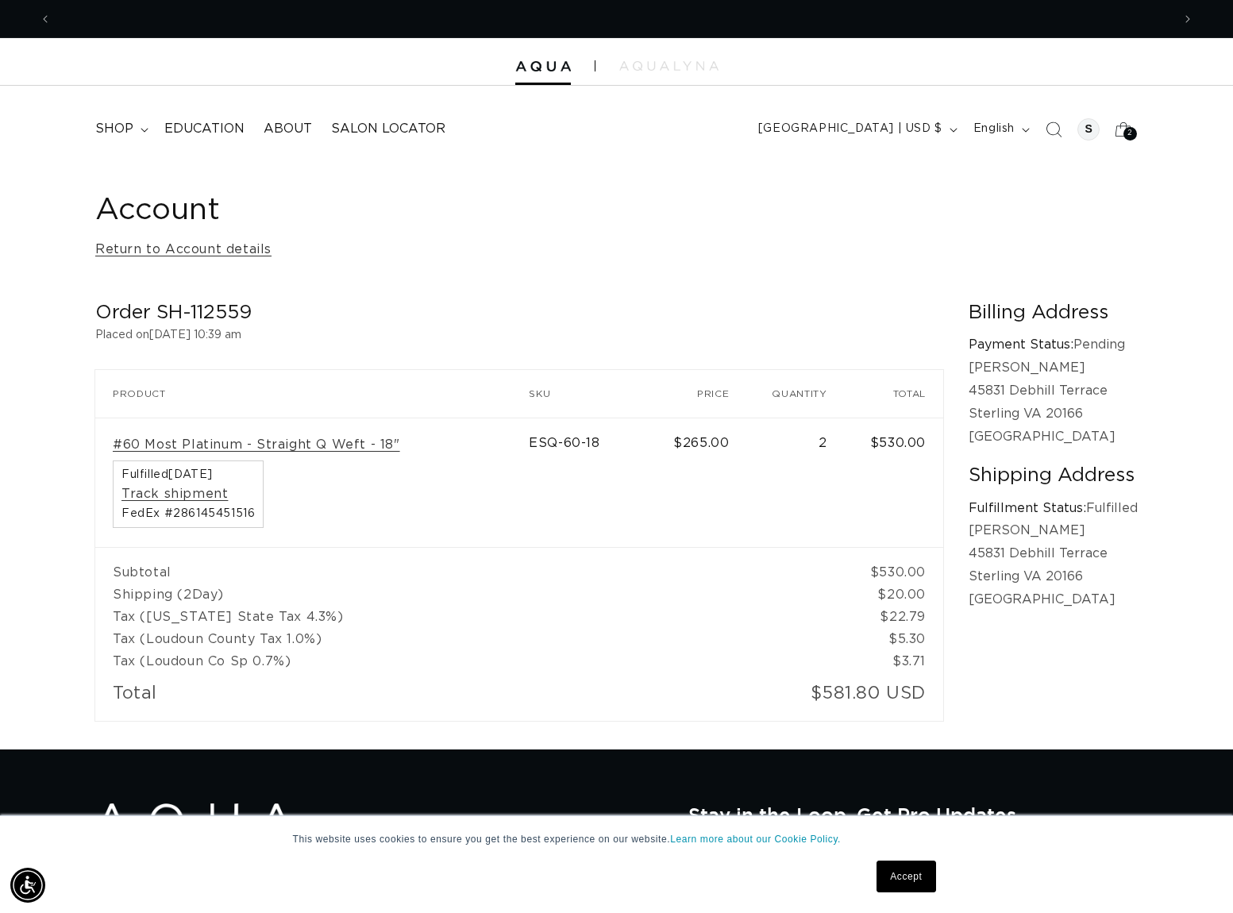
scroll to position [0, 1120]
click at [112, 129] on span "shop" at bounding box center [114, 129] width 38 height 17
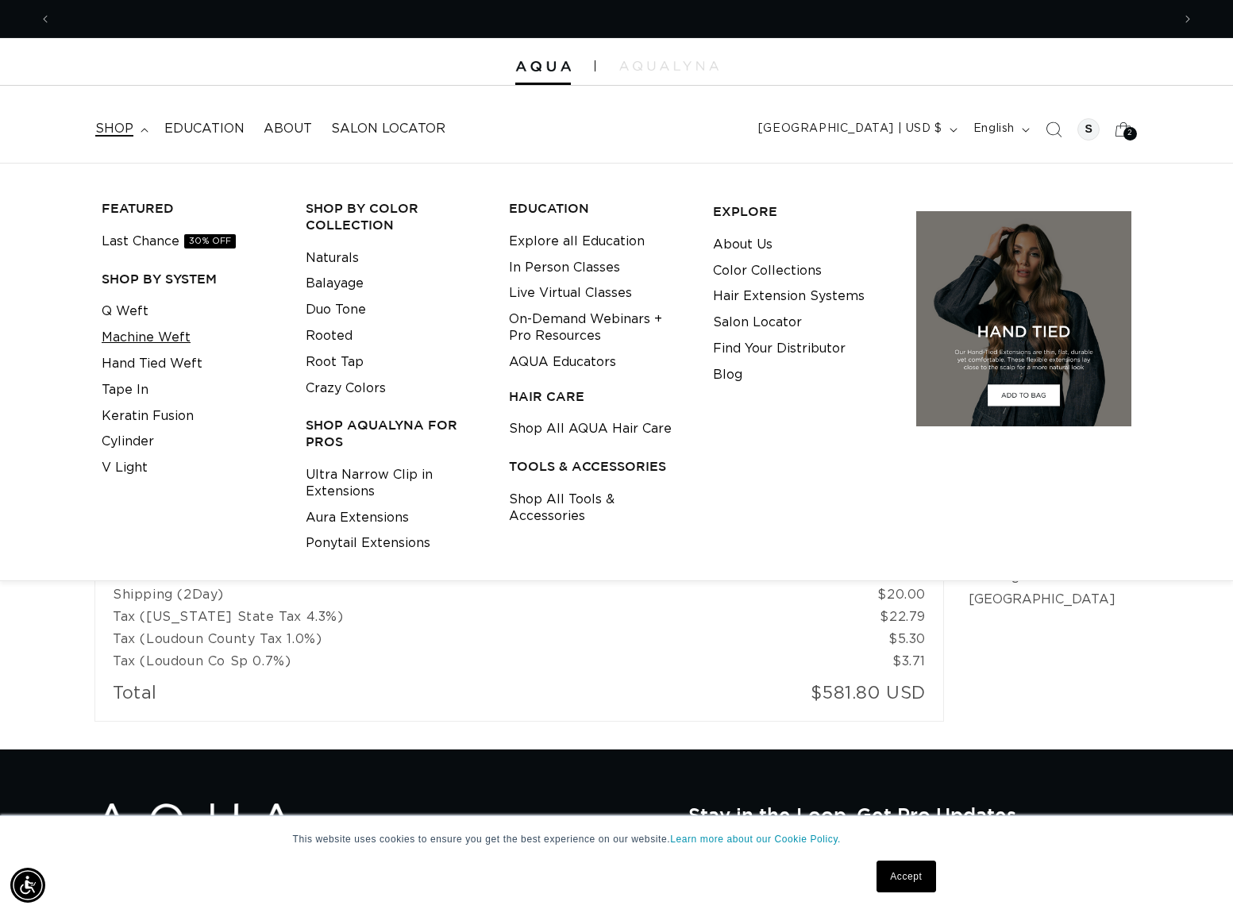
scroll to position [0, 2240]
click at [125, 301] on link "Q Weft" at bounding box center [125, 311] width 47 height 26
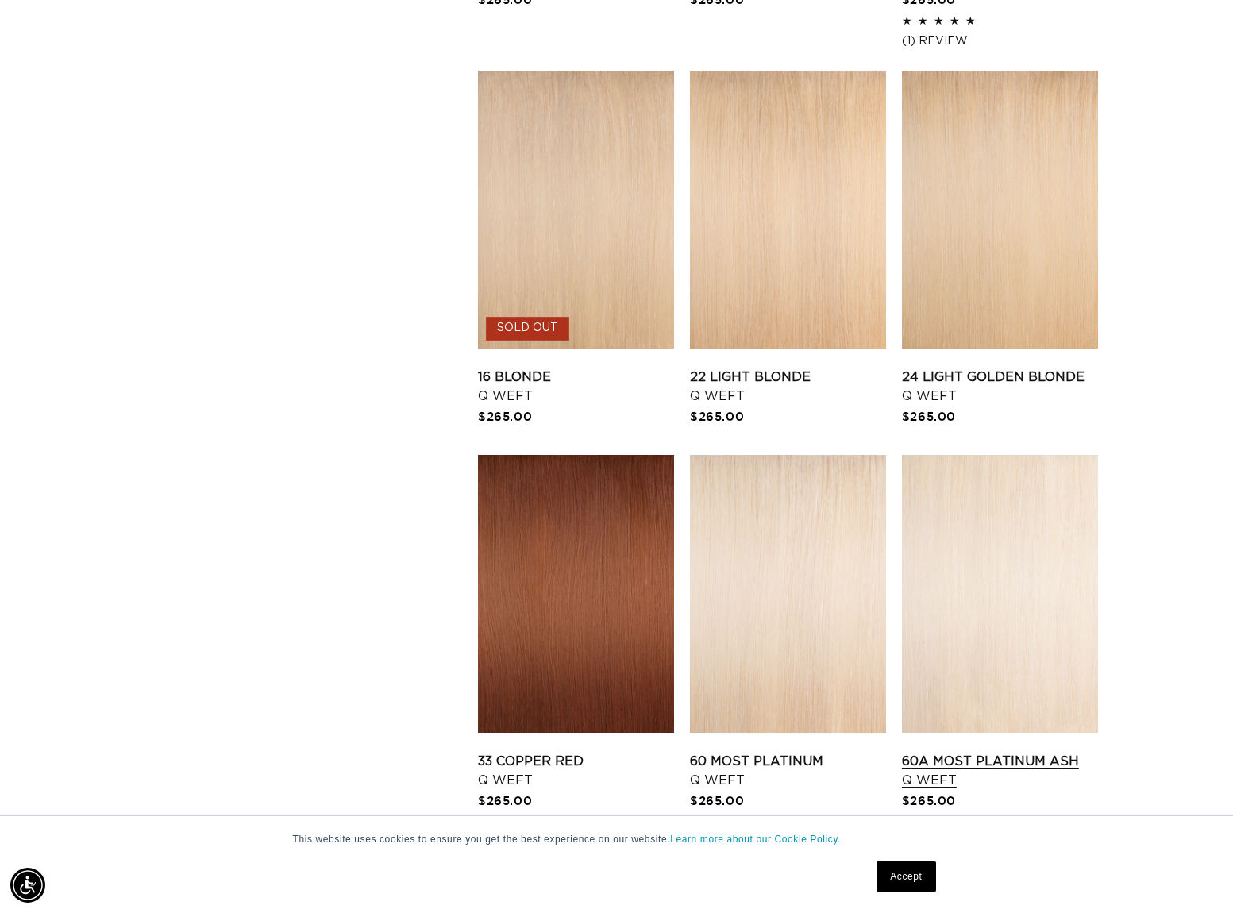
scroll to position [2048, 0]
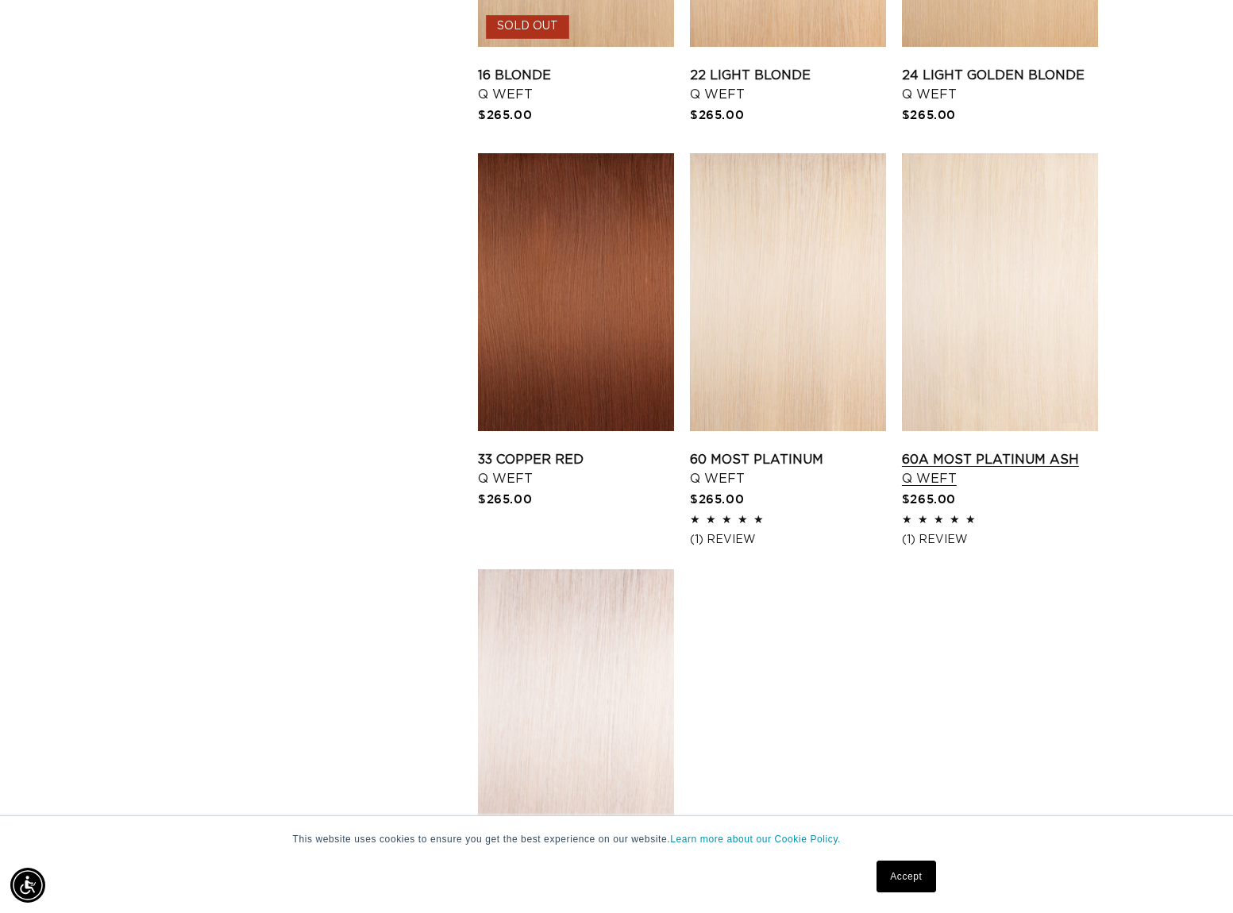
click at [920, 474] on link "60A Most Platinum Ash Q Weft" at bounding box center [1000, 469] width 196 height 38
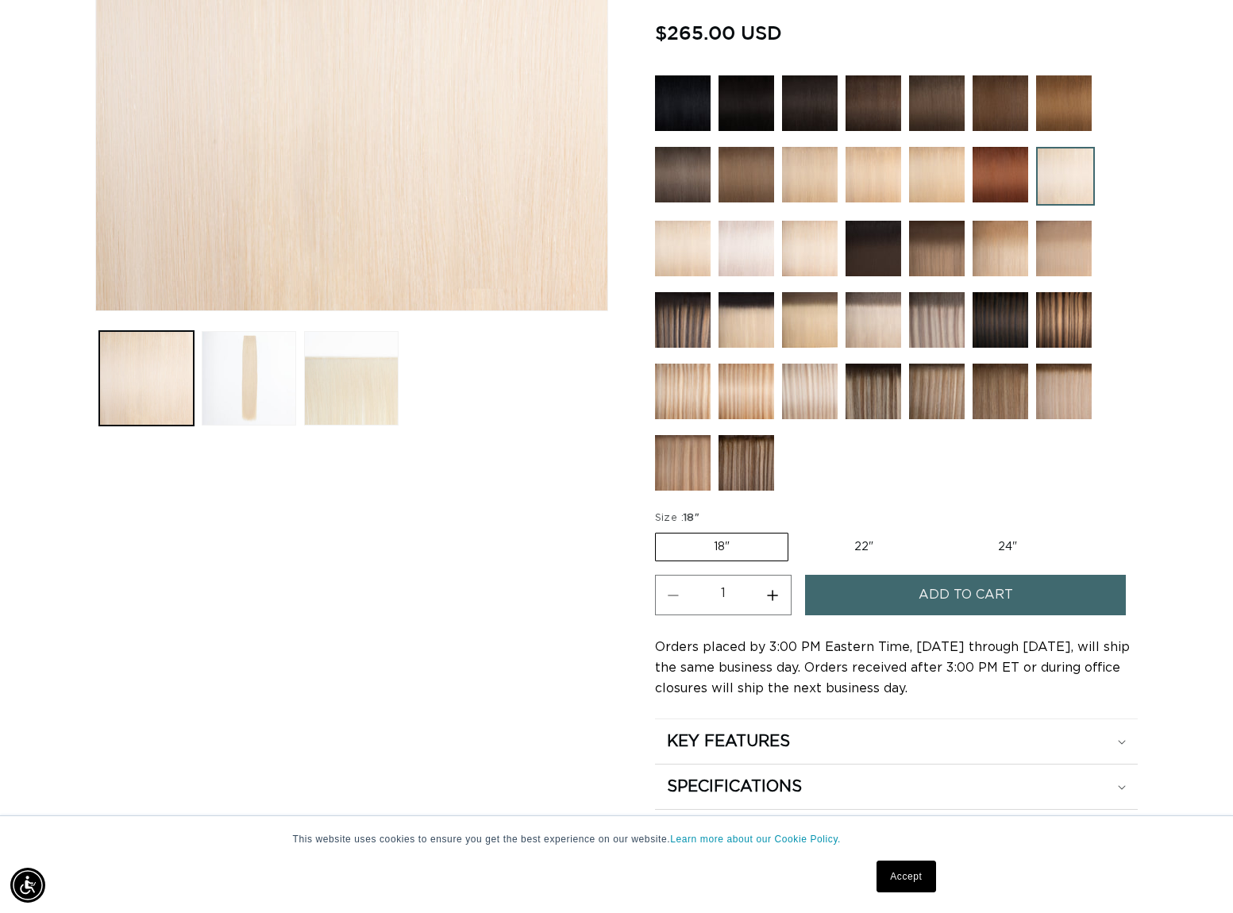
scroll to position [448, 0]
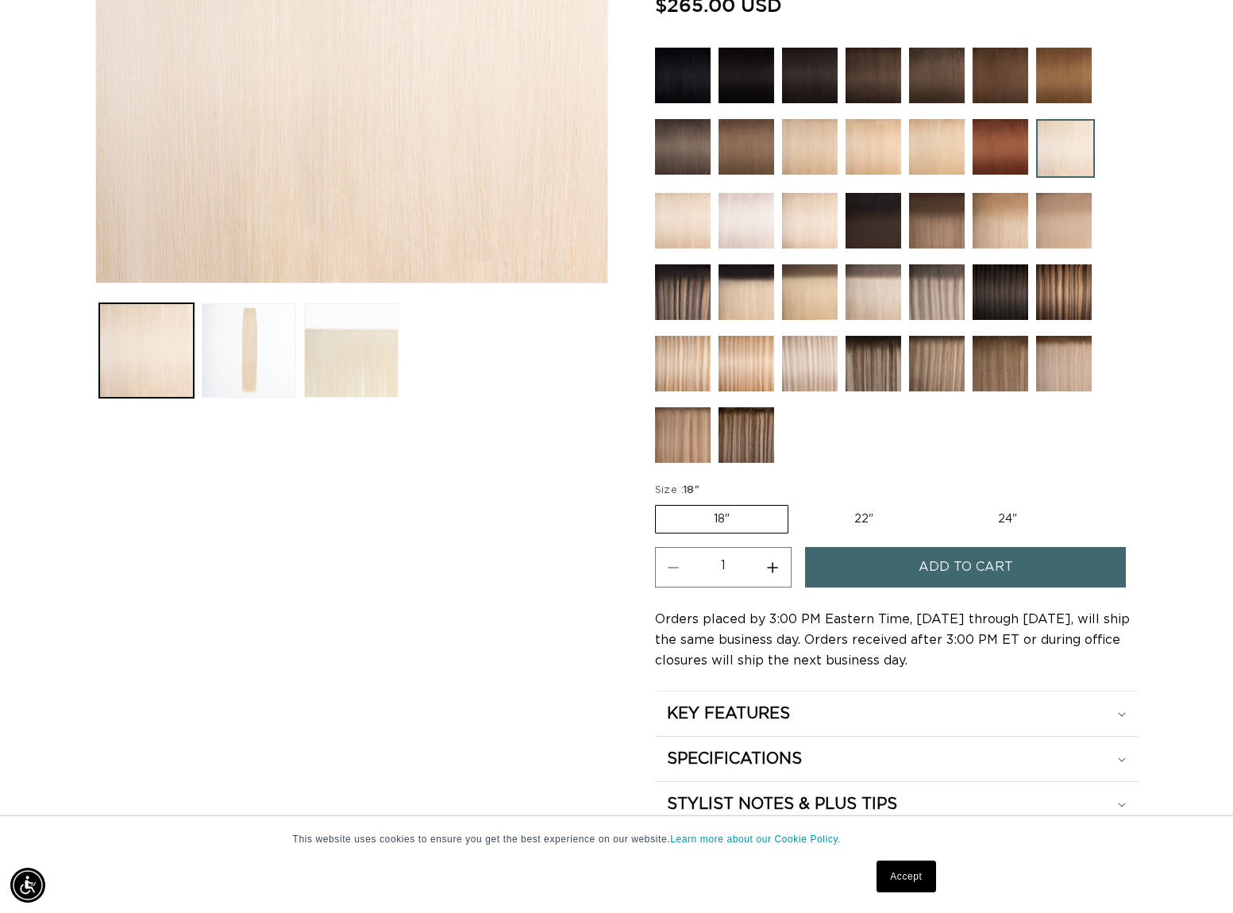
click at [850, 512] on label "22" Variant sold out or unavailable" at bounding box center [863, 519] width 135 height 27
click at [797, 502] on input "22" Variant sold out or unavailable" at bounding box center [796, 502] width 1 height 1
radio input "true"
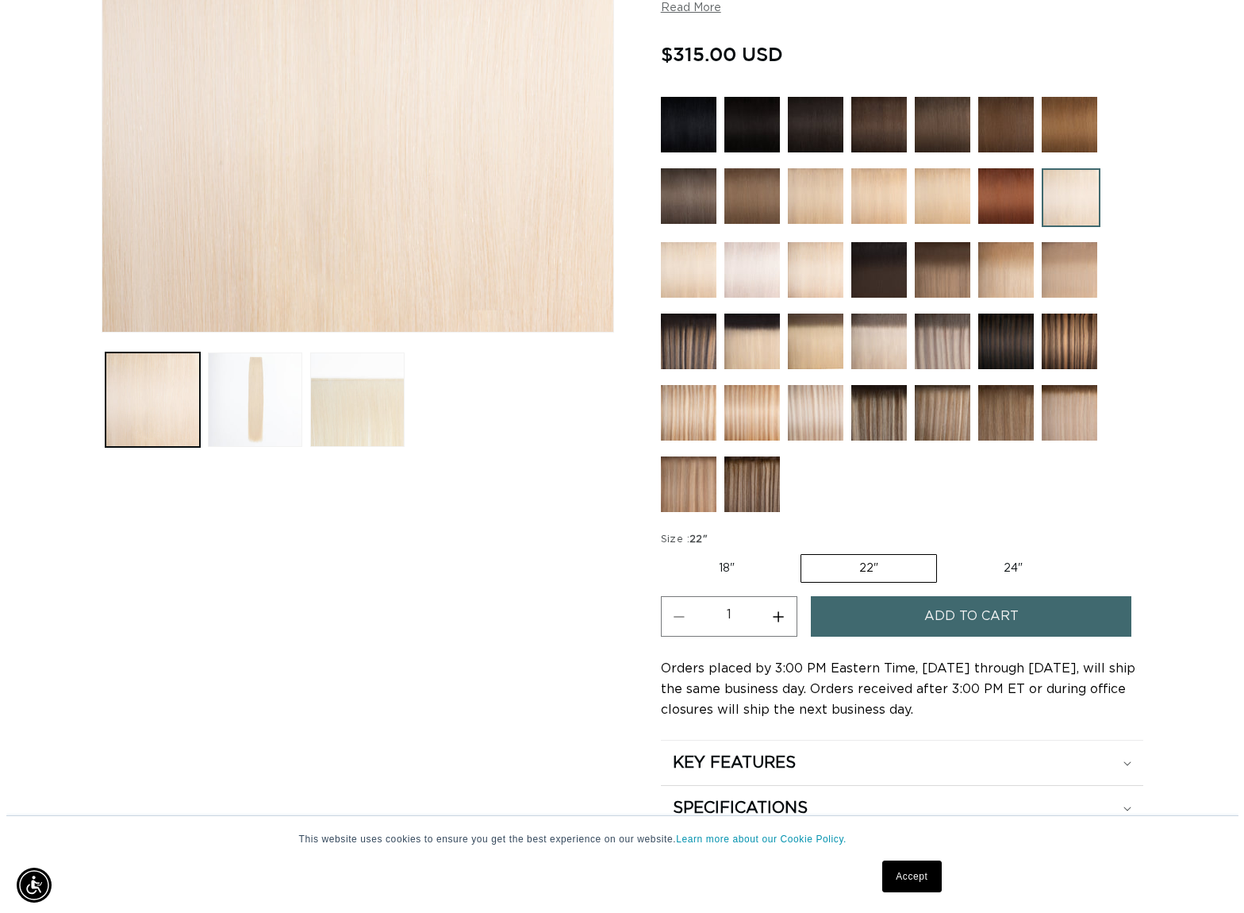
scroll to position [0, 2240]
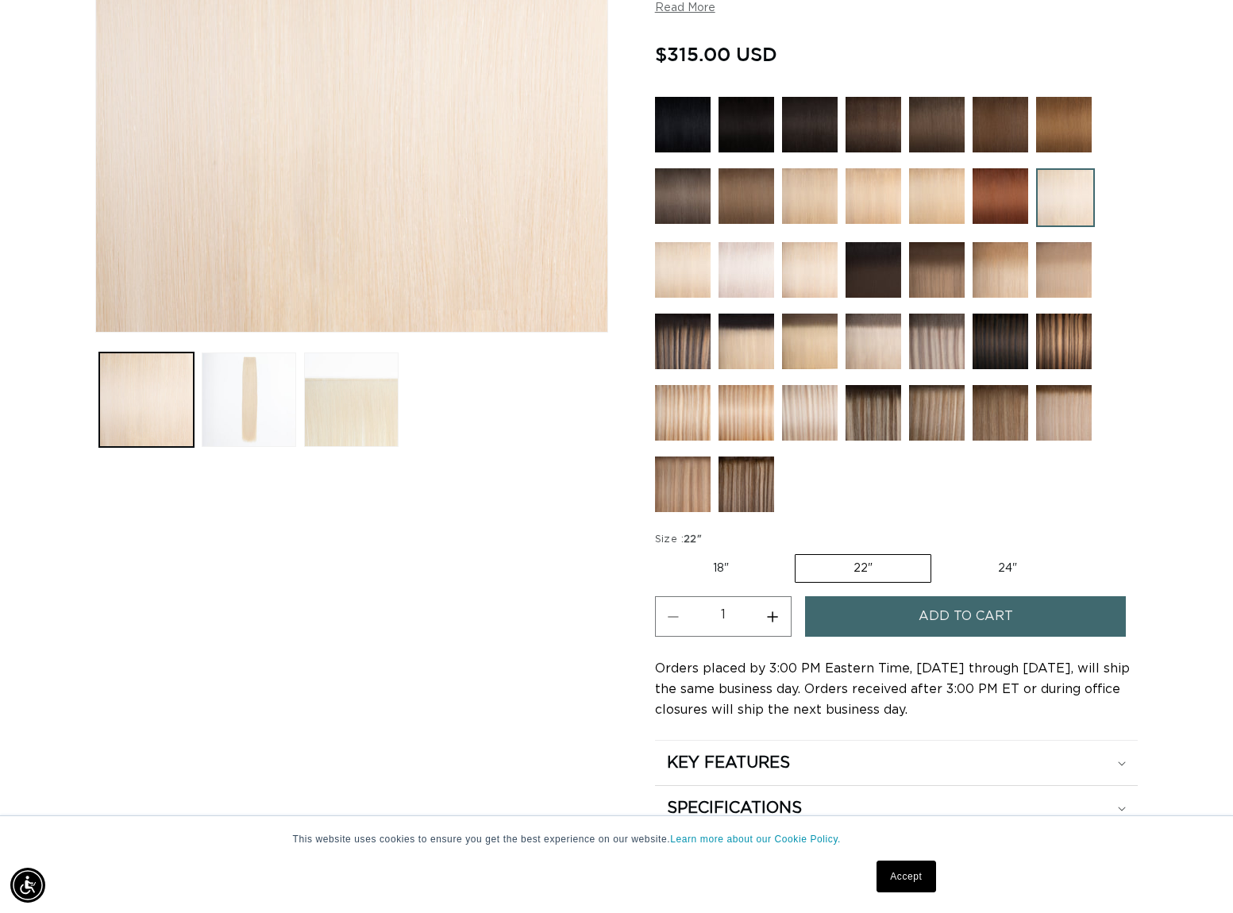
click at [771, 615] on button "Increase quantity for 60A Most Platinum Ash - Q Weft" at bounding box center [773, 616] width 36 height 40
type input "2"
click at [933, 629] on span "Add to cart" at bounding box center [965, 616] width 94 height 40
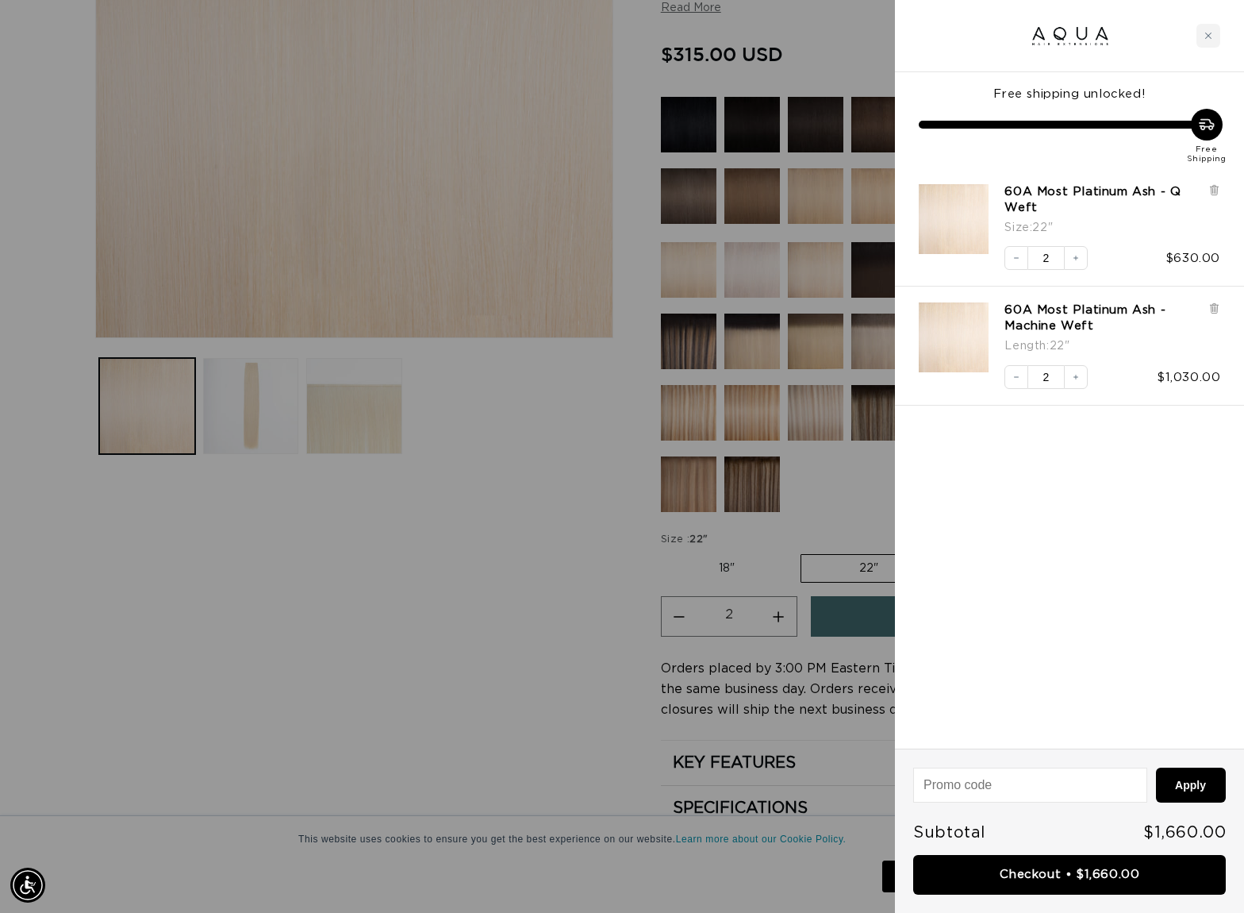
scroll to position [0, 0]
click at [1212, 308] on icon at bounding box center [1214, 310] width 6 height 8
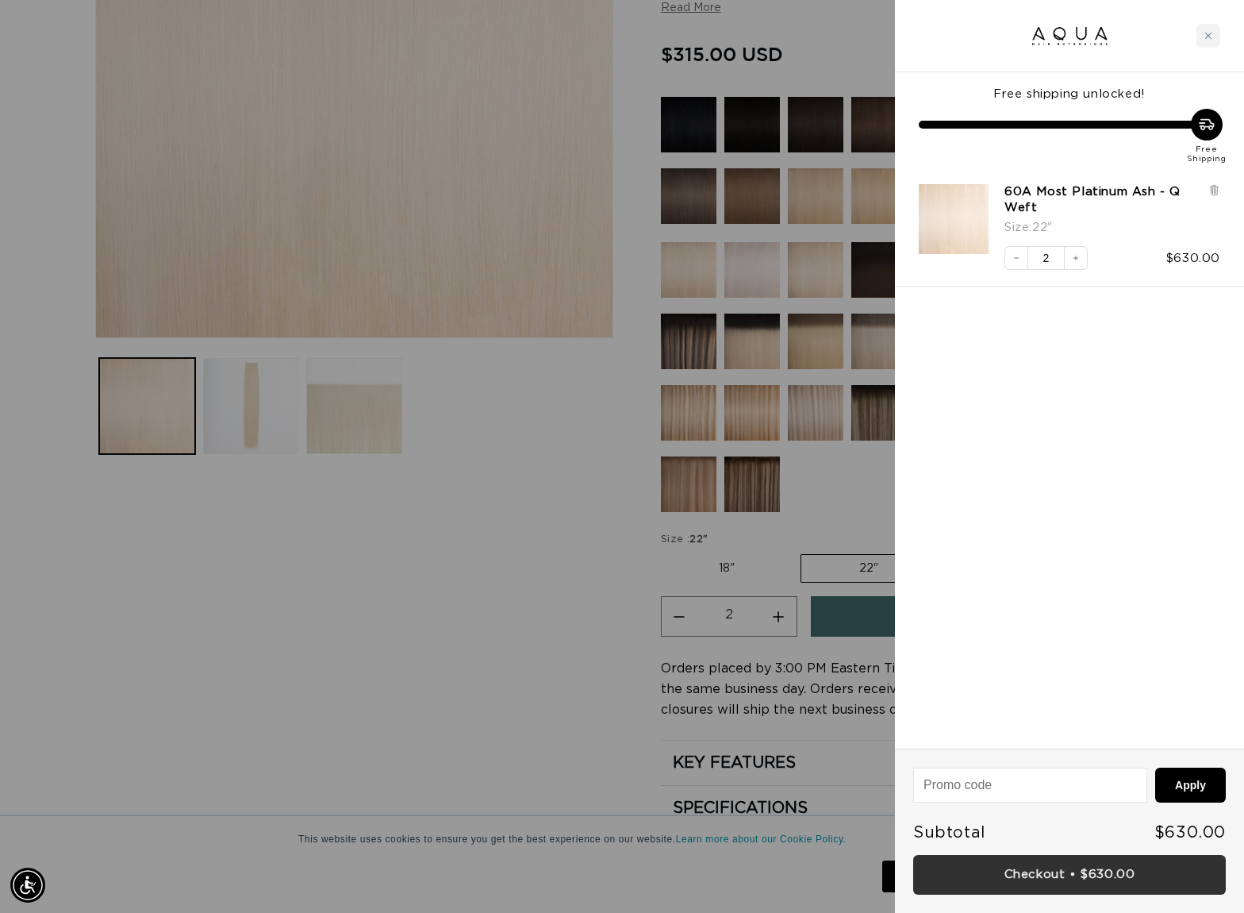
click at [1058, 882] on link "Checkout • $630.00" at bounding box center [1069, 875] width 313 height 40
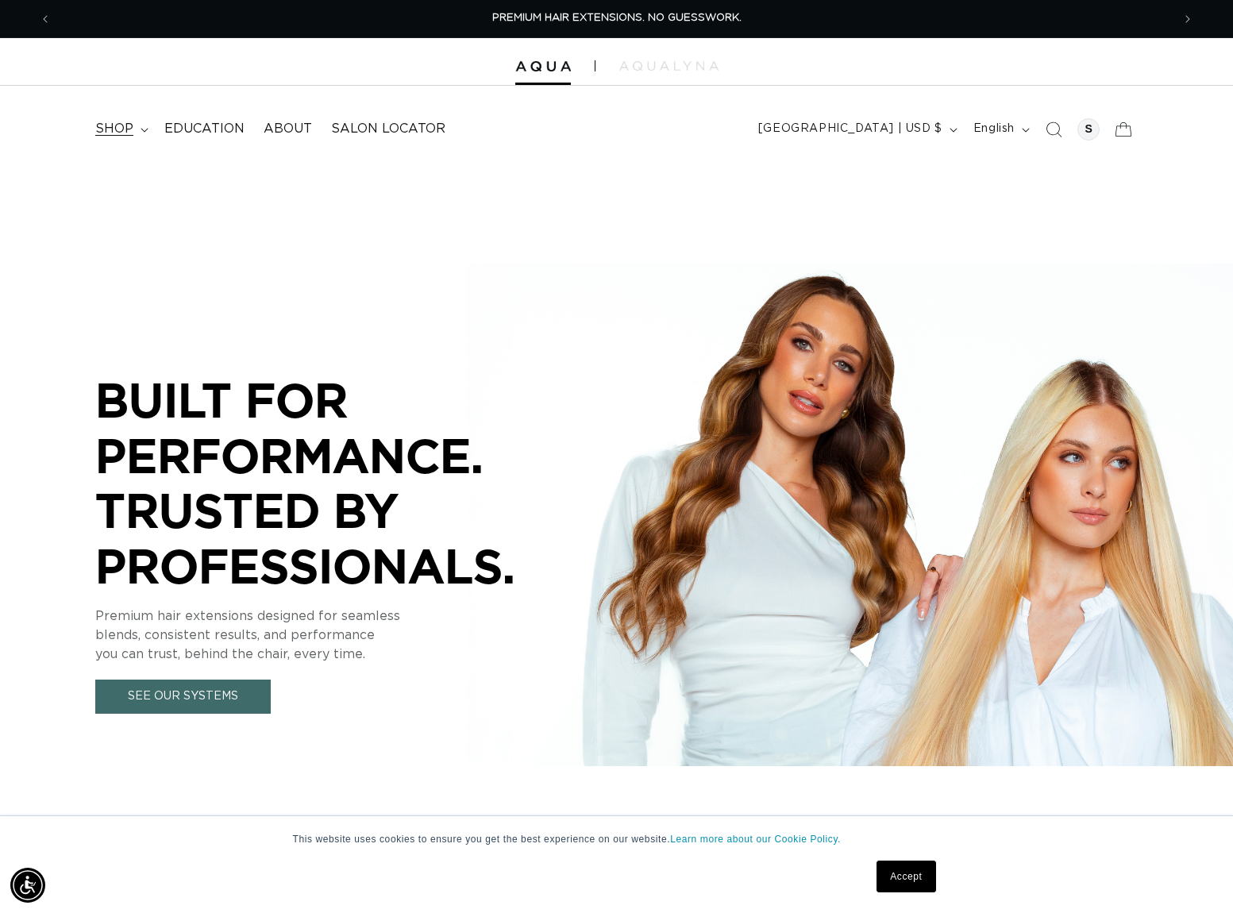
click at [116, 125] on span "shop" at bounding box center [114, 129] width 38 height 17
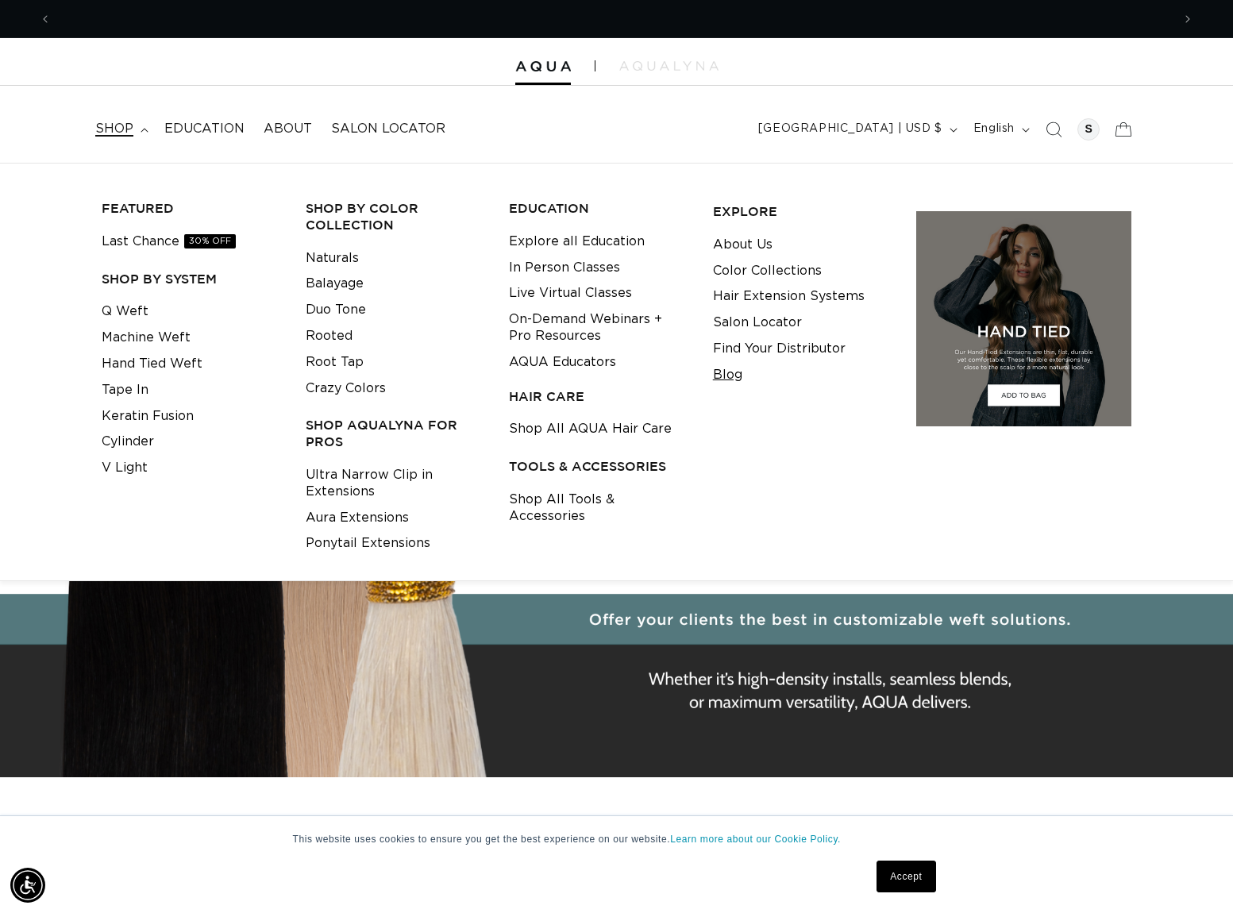
scroll to position [0, 1120]
click at [536, 505] on link "Shop All Tools & Accessories" at bounding box center [598, 507] width 179 height 43
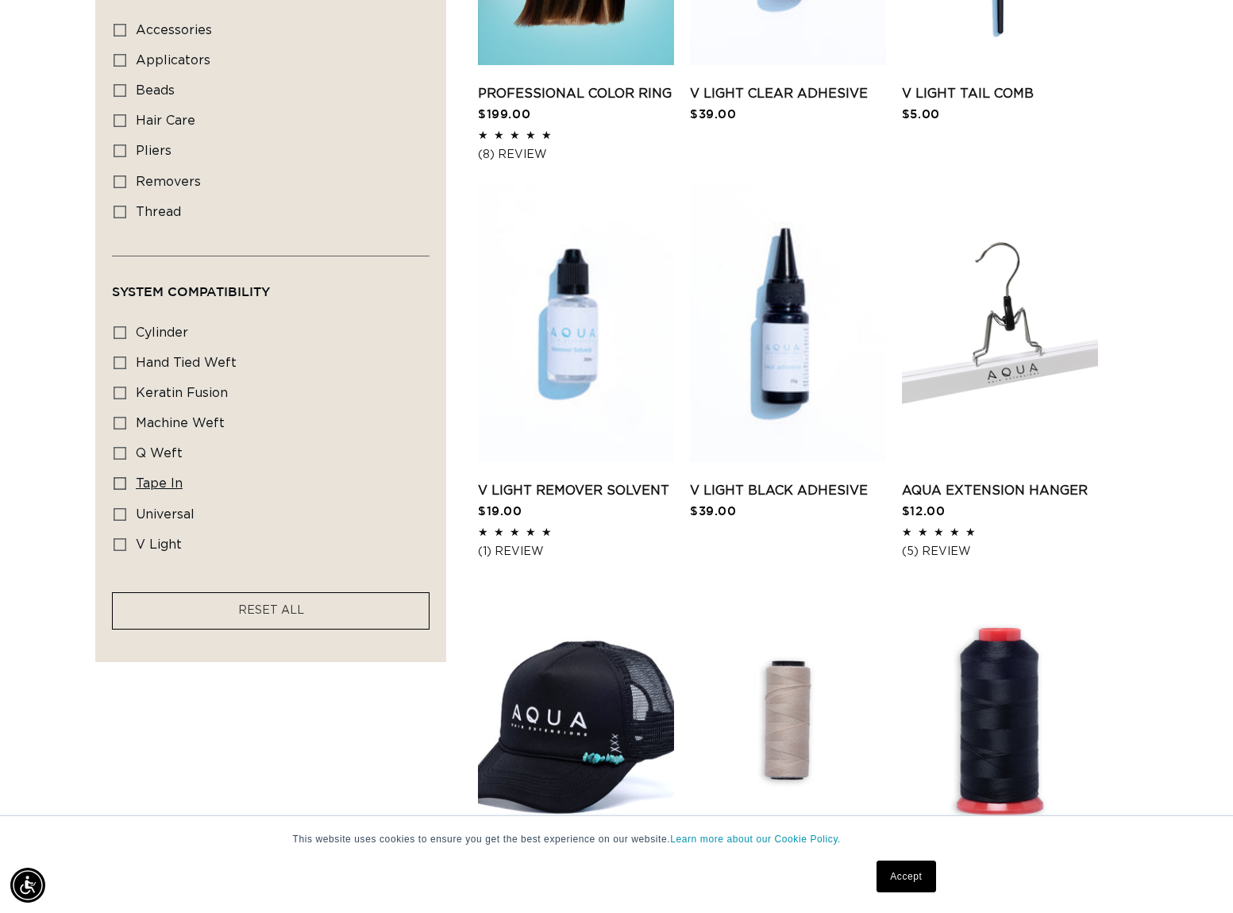
scroll to position [0, 2240]
click at [125, 486] on rect at bounding box center [119, 483] width 11 height 11
click at [125, 486] on input "tape in tape in (8 products)" at bounding box center [119, 483] width 13 height 13
checkbox input "true"
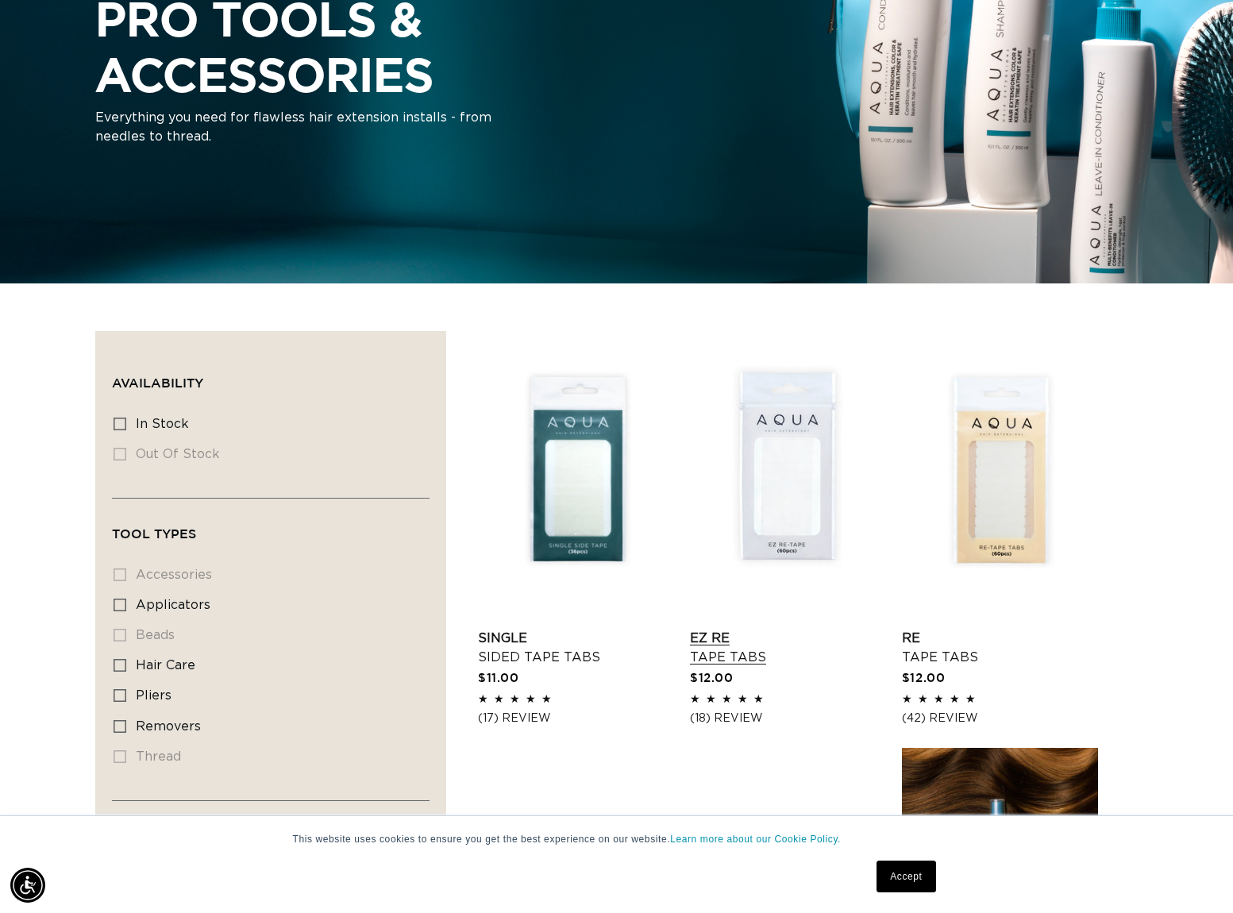
scroll to position [0, 2240]
click at [802, 629] on link "EZ Re Tape Tabs" at bounding box center [788, 648] width 196 height 38
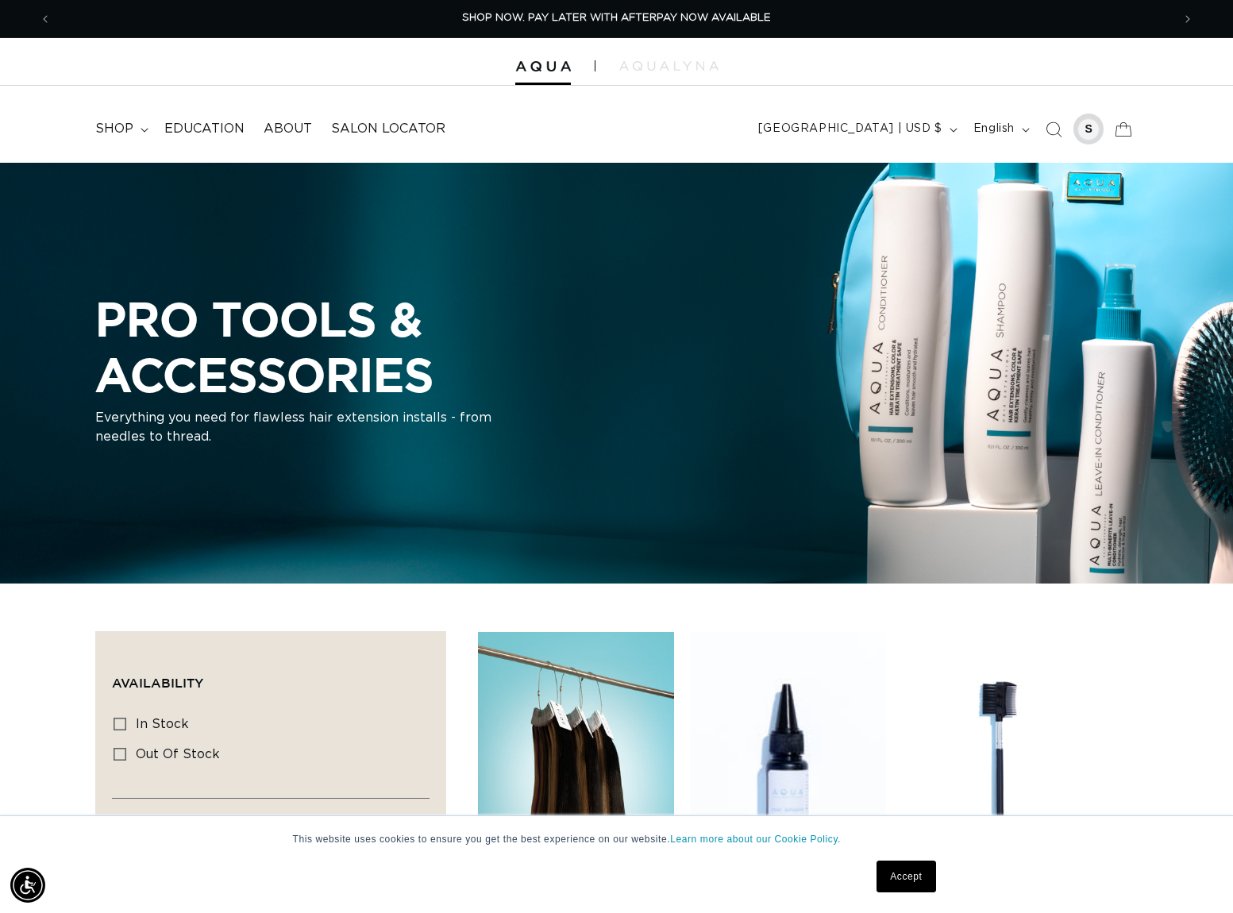
click at [1098, 129] on div at bounding box center [1088, 129] width 22 height 22
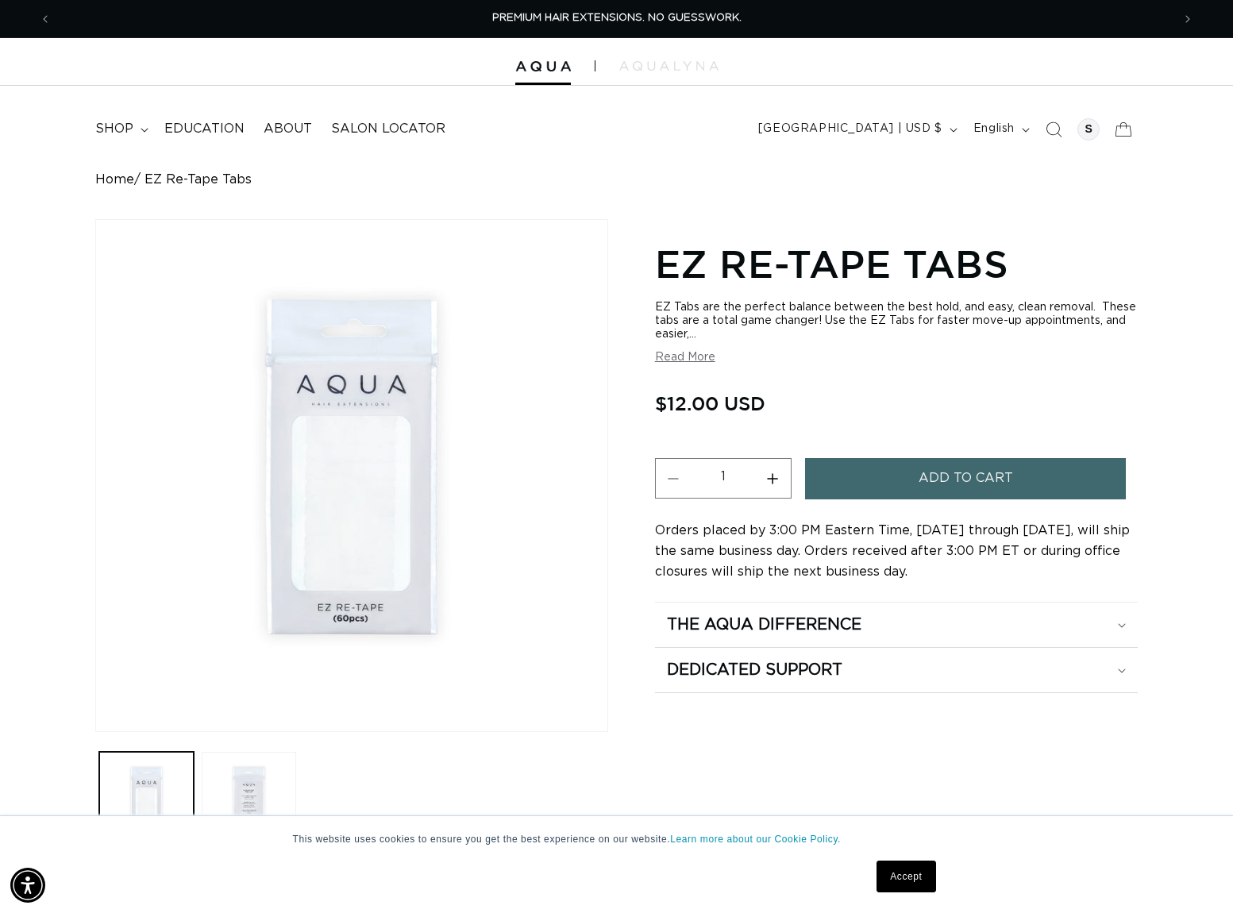
click at [696, 356] on button "Read More" at bounding box center [685, 357] width 60 height 13
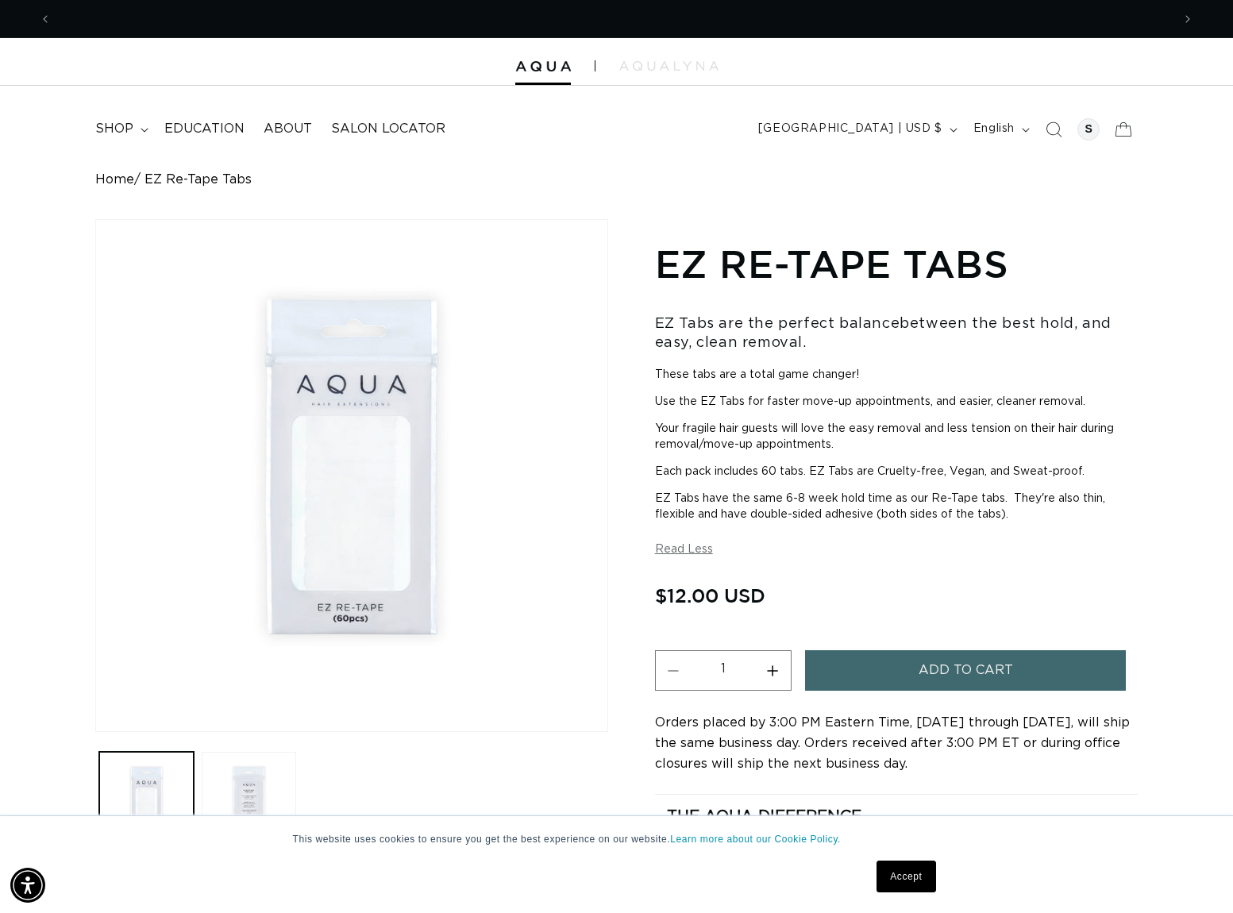
scroll to position [0, 1120]
click at [771, 674] on button "Increase quantity for EZ Re-Tape Tabs" at bounding box center [773, 670] width 36 height 40
type input "4"
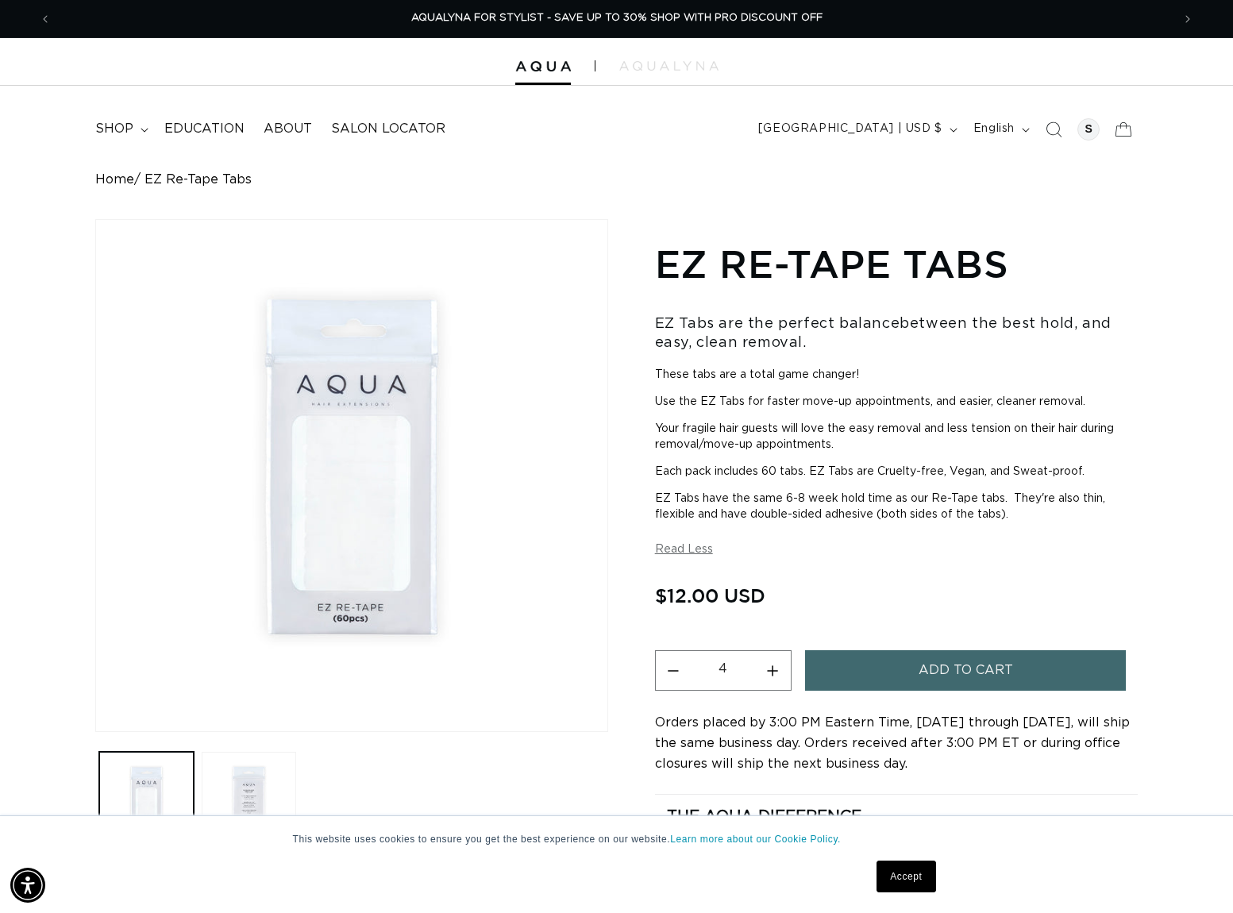
click at [905, 669] on button "Add to cart" at bounding box center [965, 670] width 321 height 40
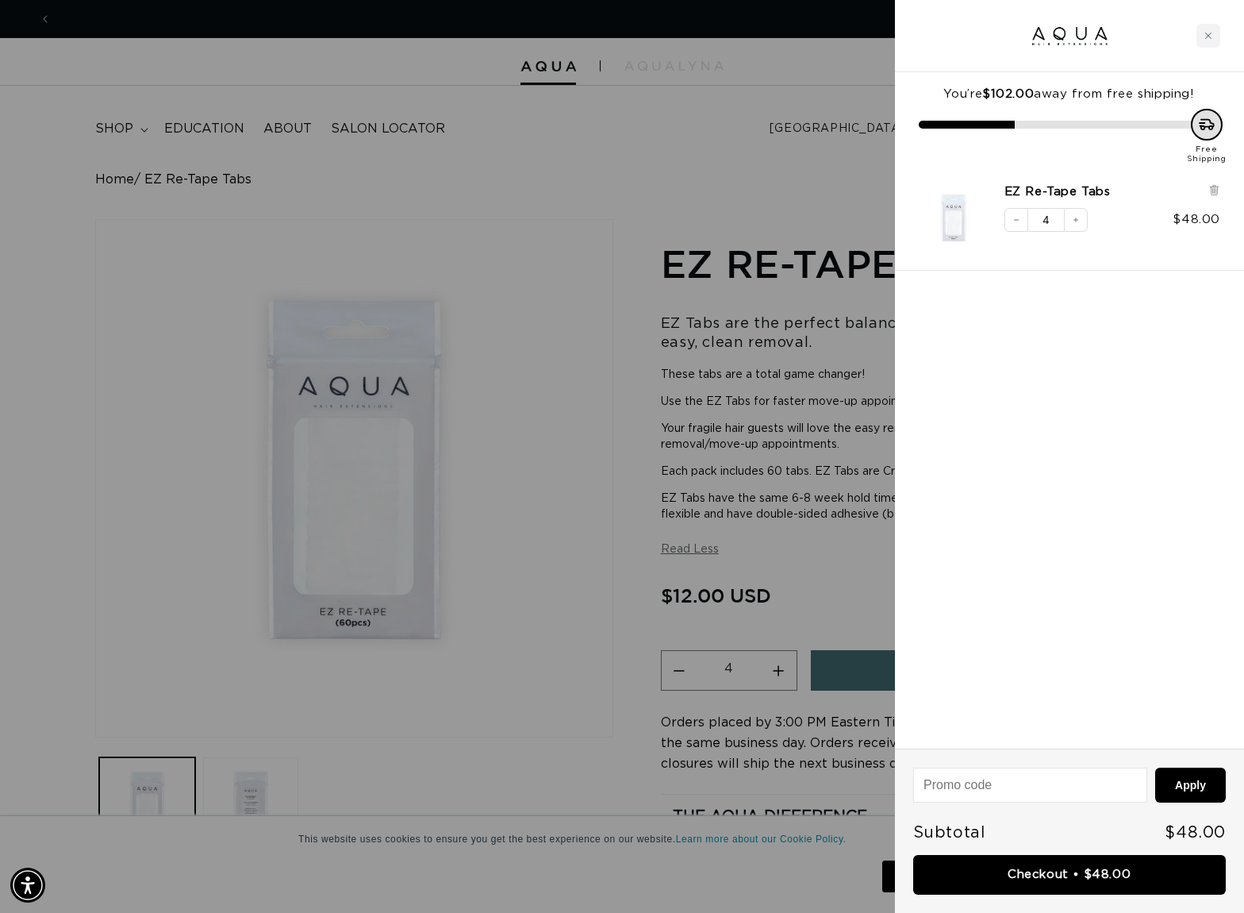
scroll to position [0, 0]
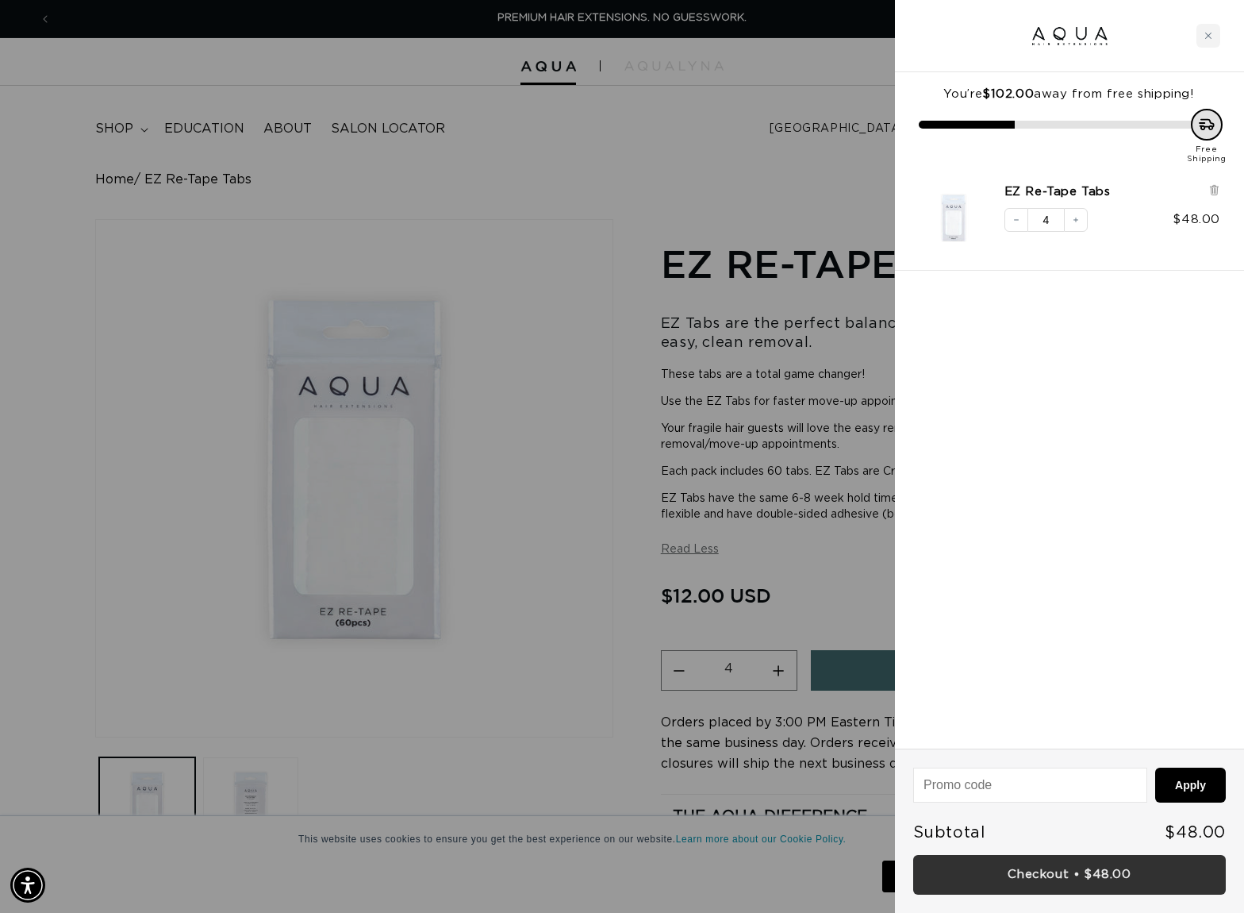
click at [1159, 863] on link "Checkout • $48.00" at bounding box center [1069, 875] width 313 height 40
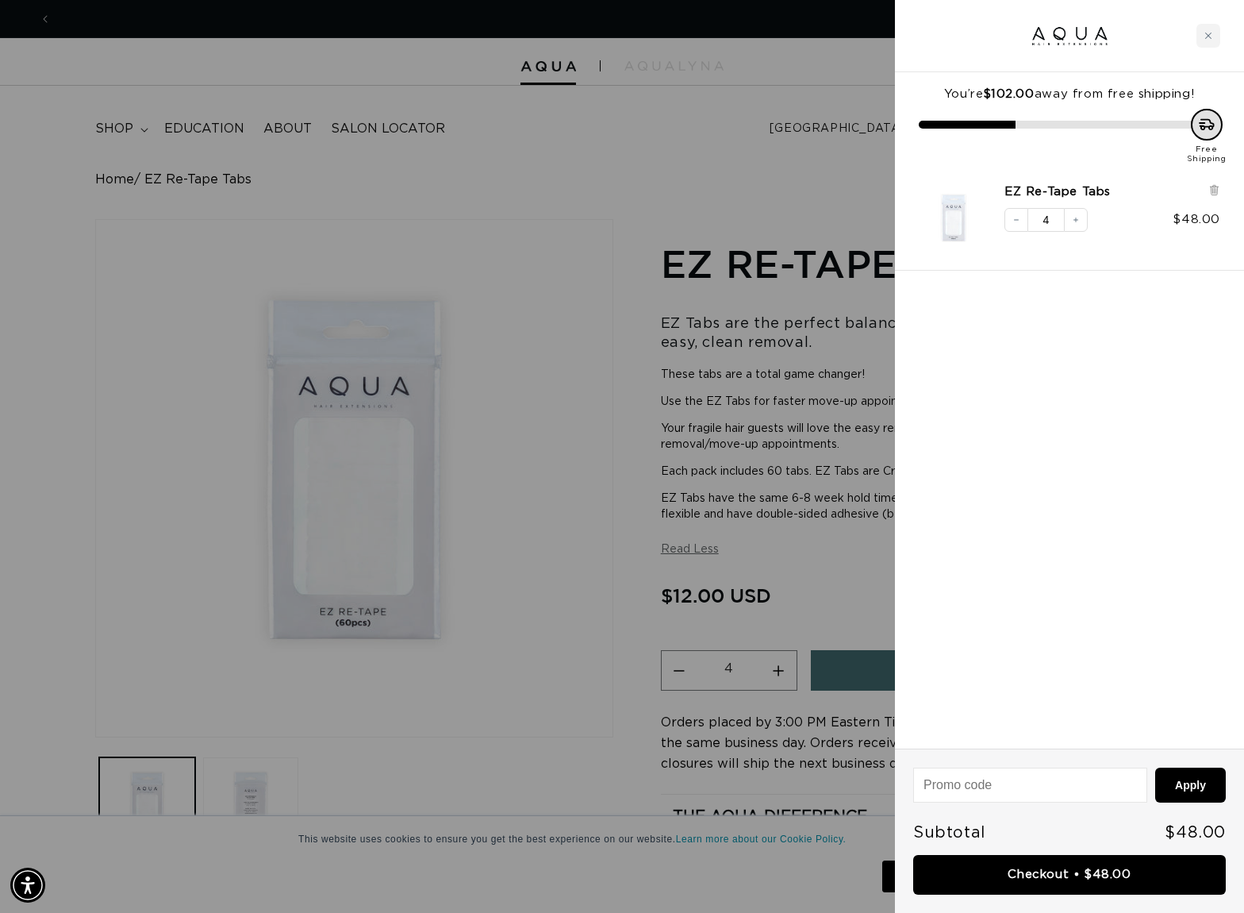
scroll to position [0, 1132]
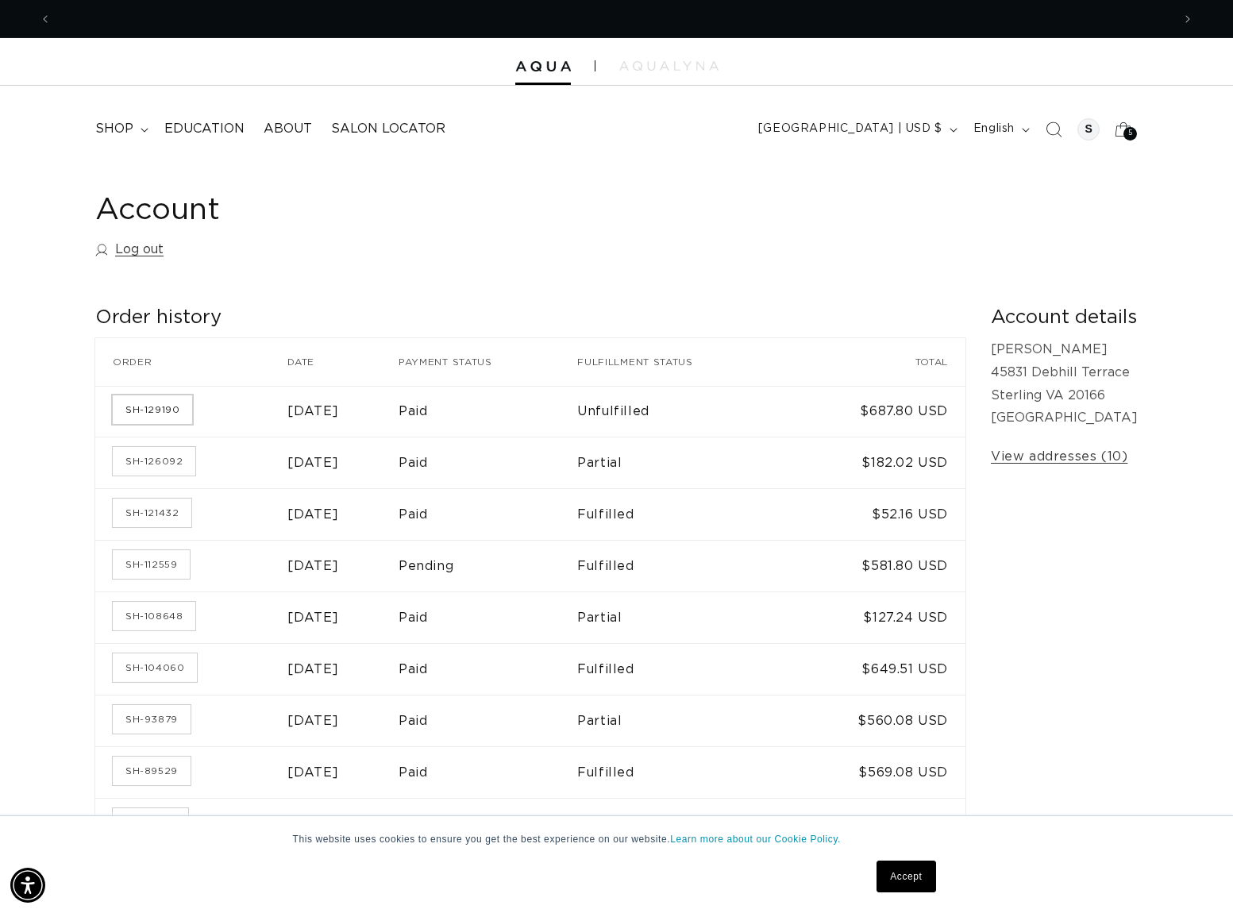
scroll to position [0, 2240]
click at [174, 414] on link "SH-129190" at bounding box center [152, 409] width 79 height 29
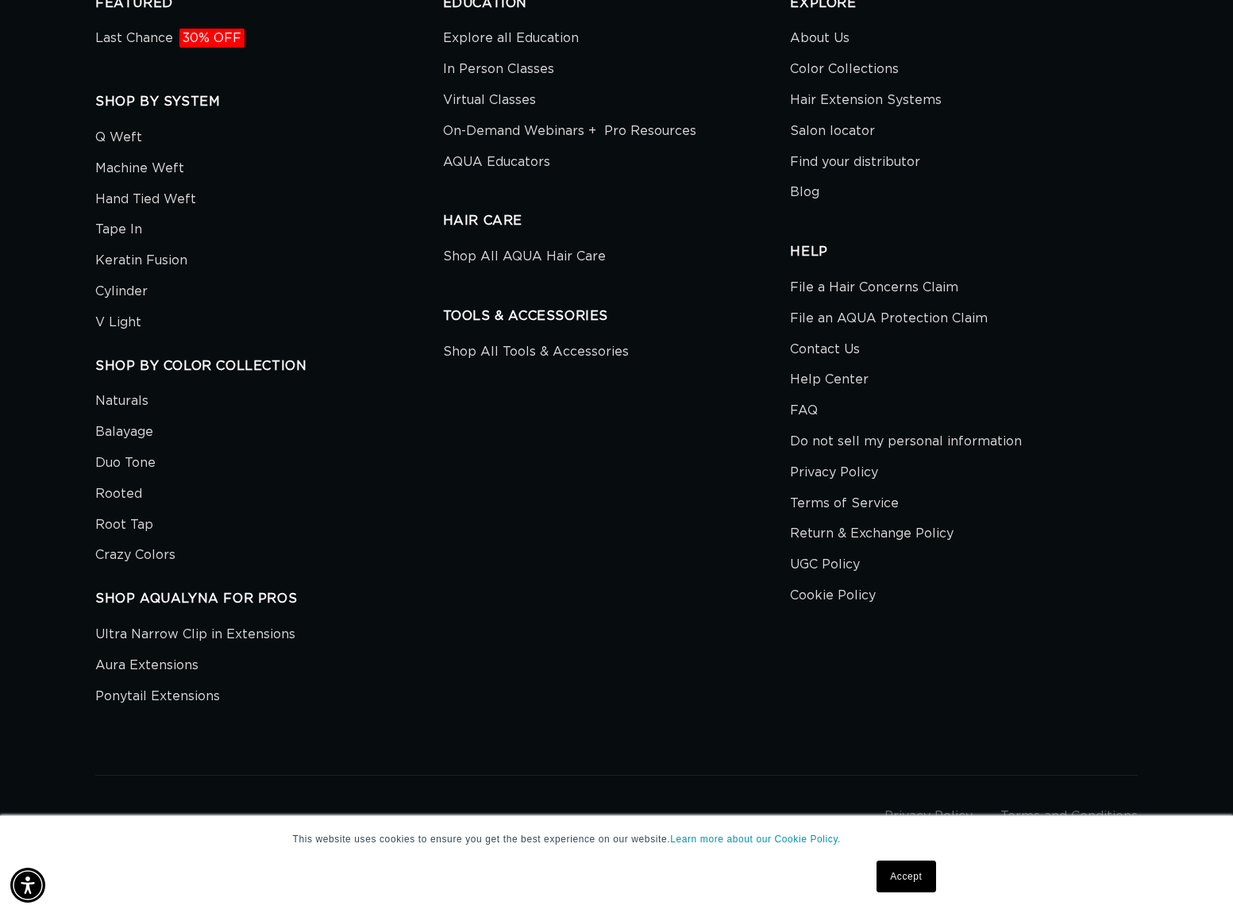
click at [814, 256] on h2 "HELP" at bounding box center [964, 252] width 348 height 17
click at [811, 348] on link "Contact Us" at bounding box center [825, 349] width 70 height 31
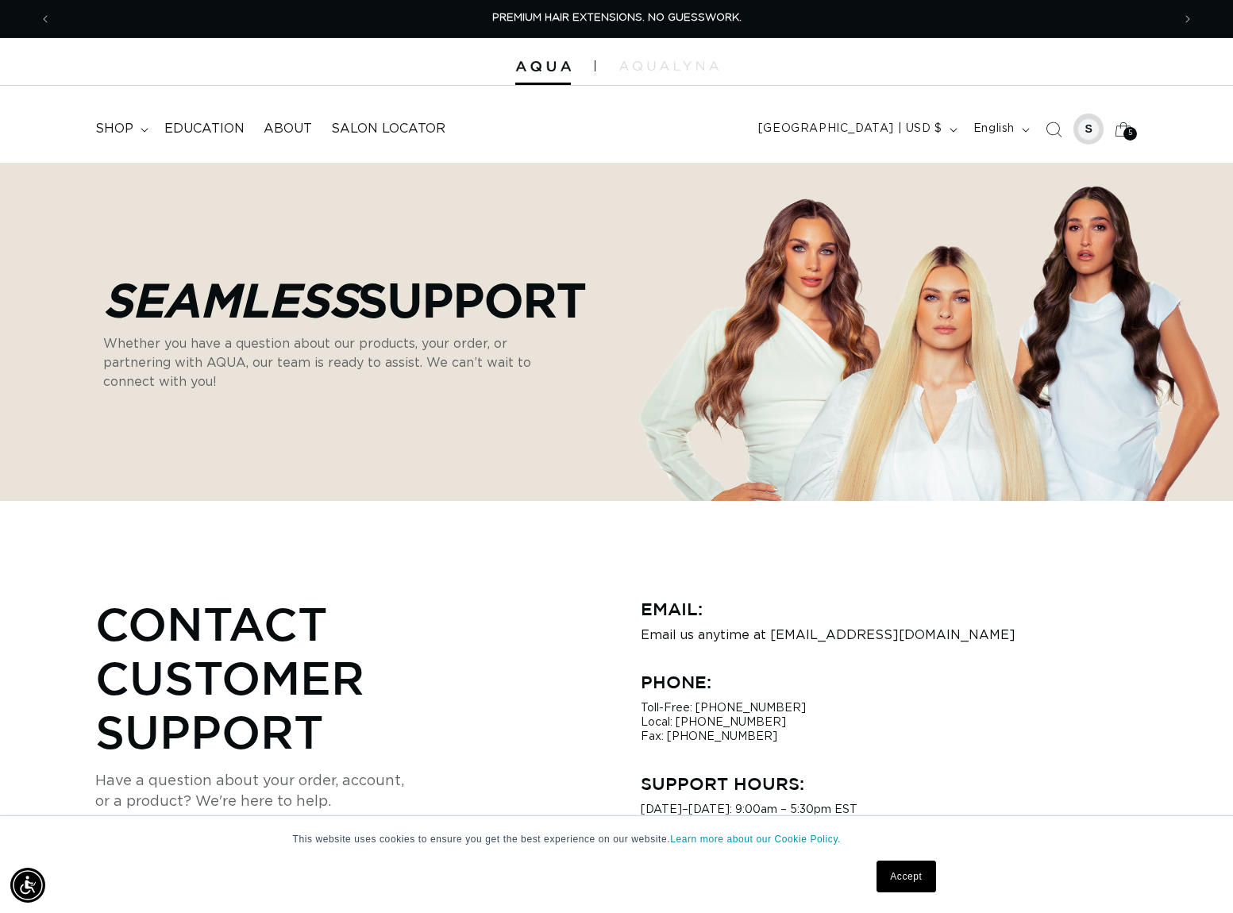
click at [1095, 132] on div at bounding box center [1088, 129] width 22 height 22
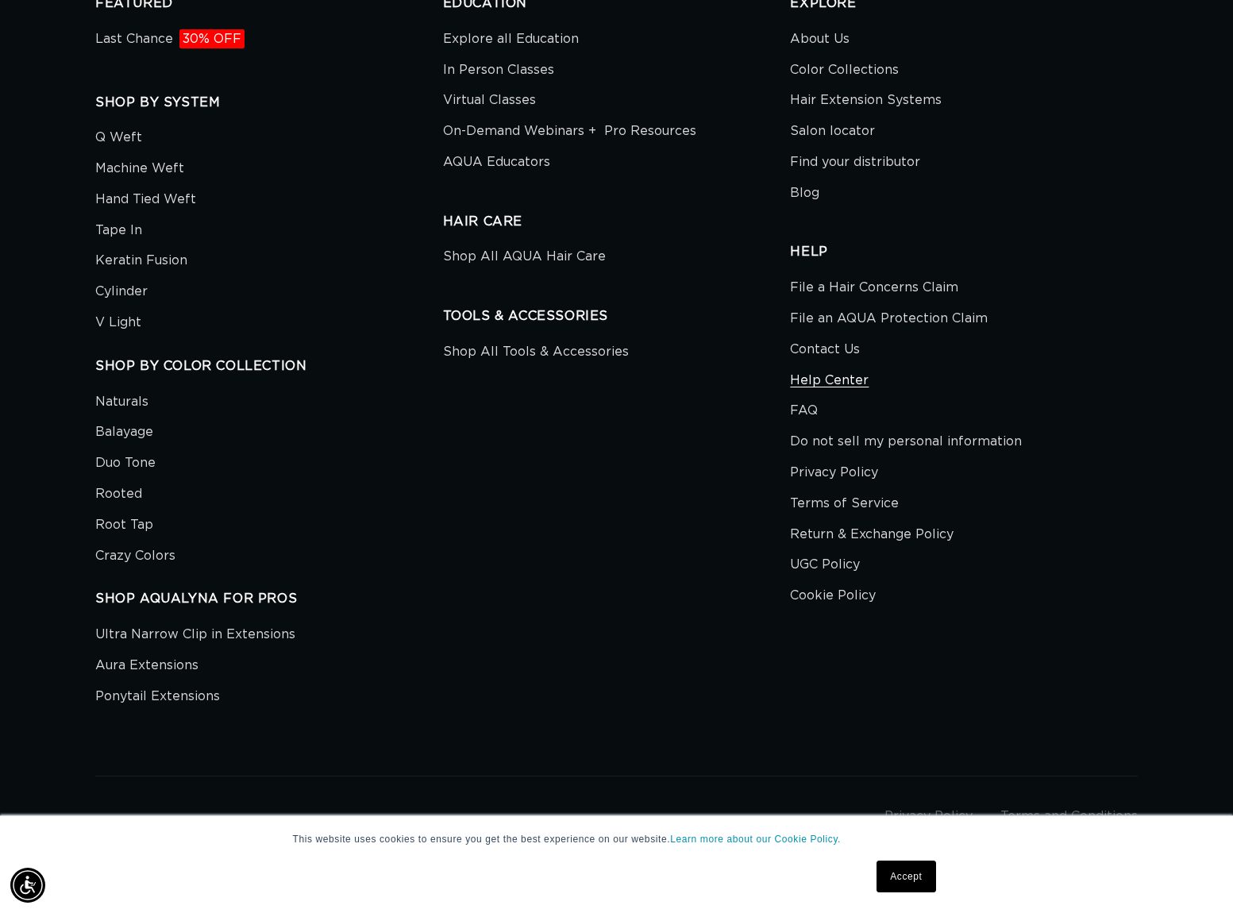
click at [824, 377] on link "Help Center" at bounding box center [829, 380] width 79 height 31
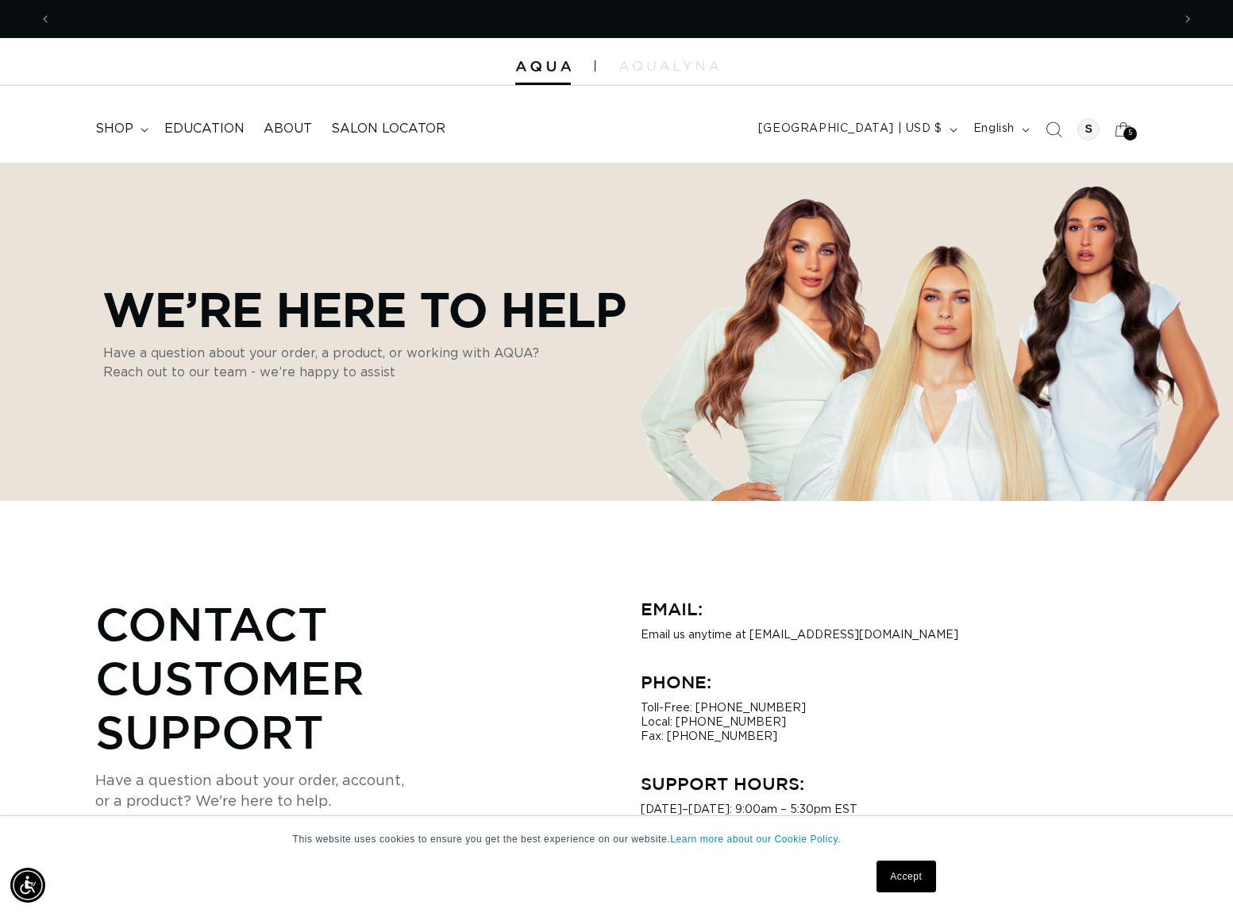
scroll to position [0, 2240]
click at [1088, 129] on div at bounding box center [1088, 129] width 22 height 22
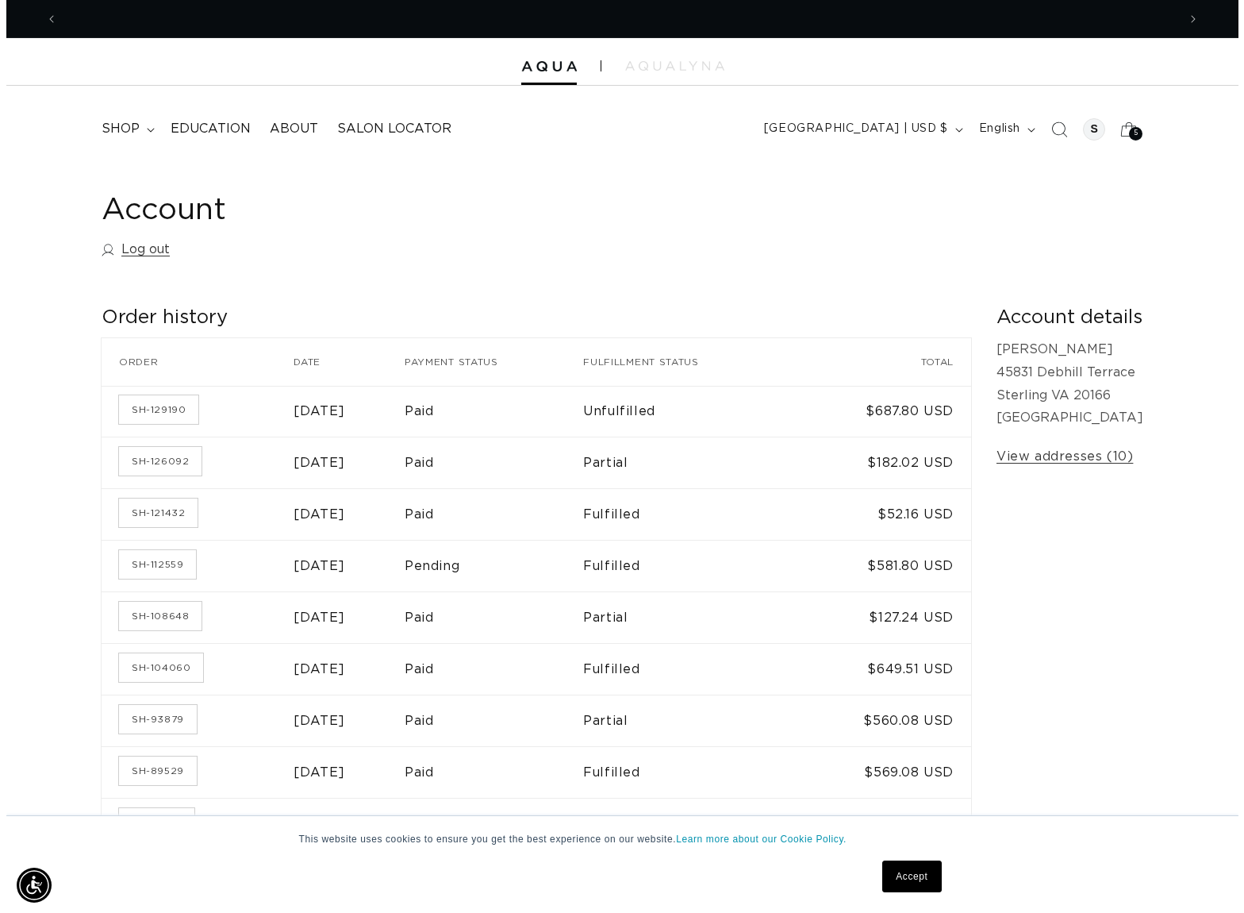
scroll to position [0, 2240]
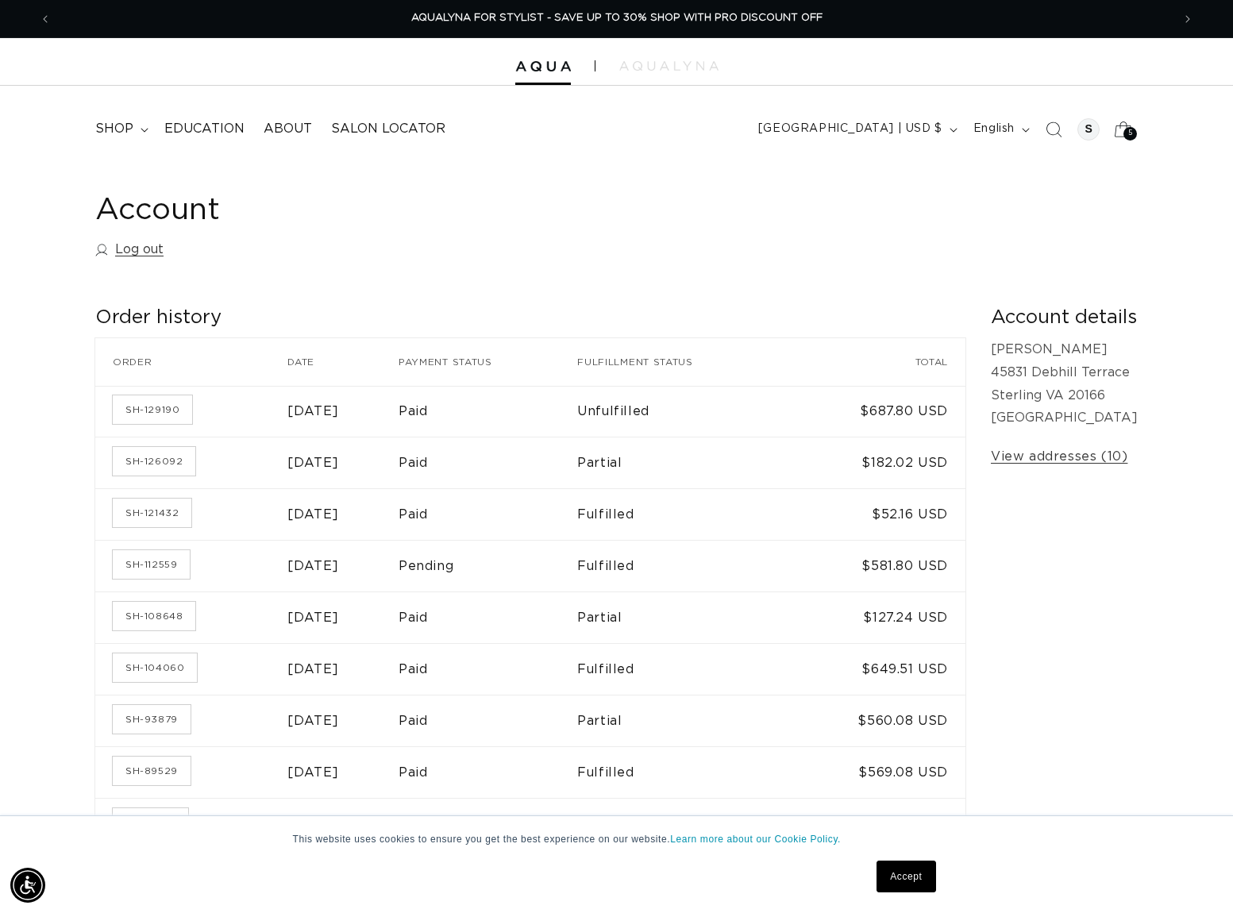
click at [1124, 126] on icon at bounding box center [1122, 128] width 37 height 37
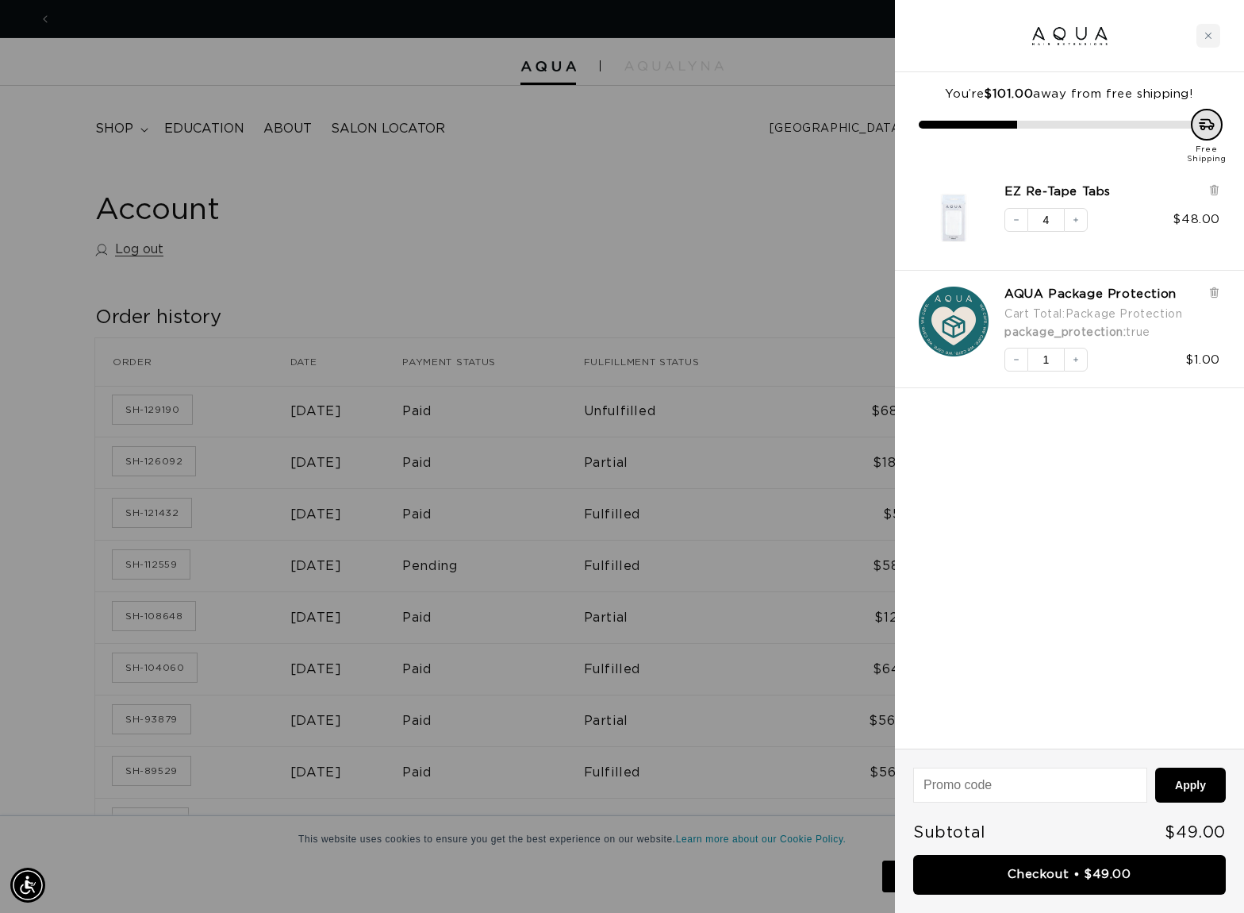
scroll to position [0, 1132]
